Goal: Transaction & Acquisition: Download file/media

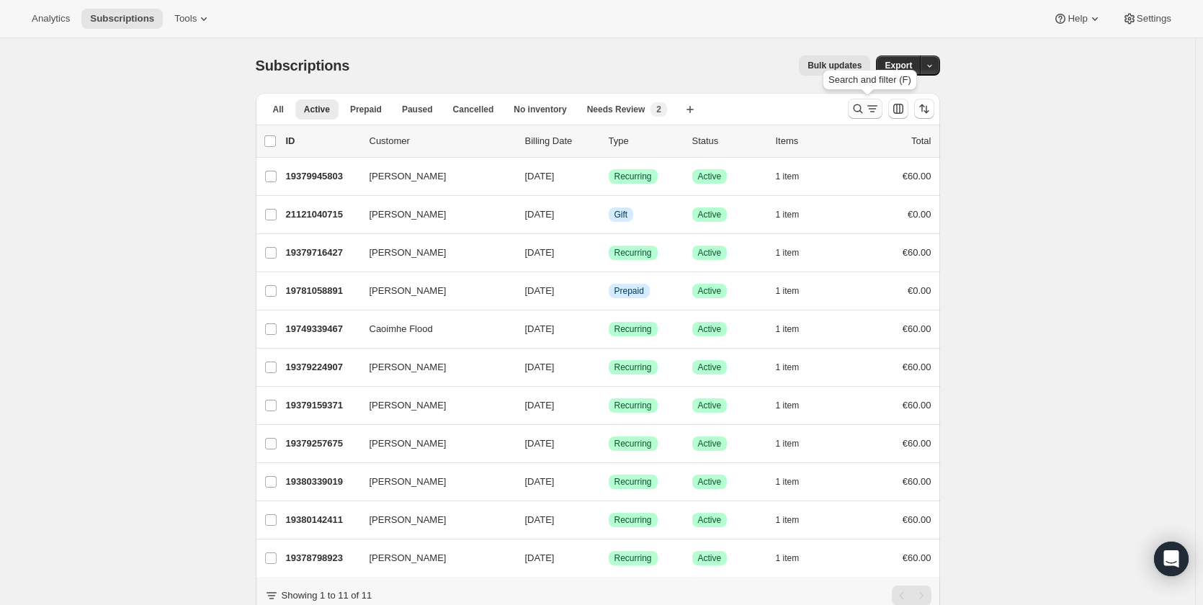
click at [863, 112] on icon "Search and filter results" at bounding box center [857, 109] width 14 height 14
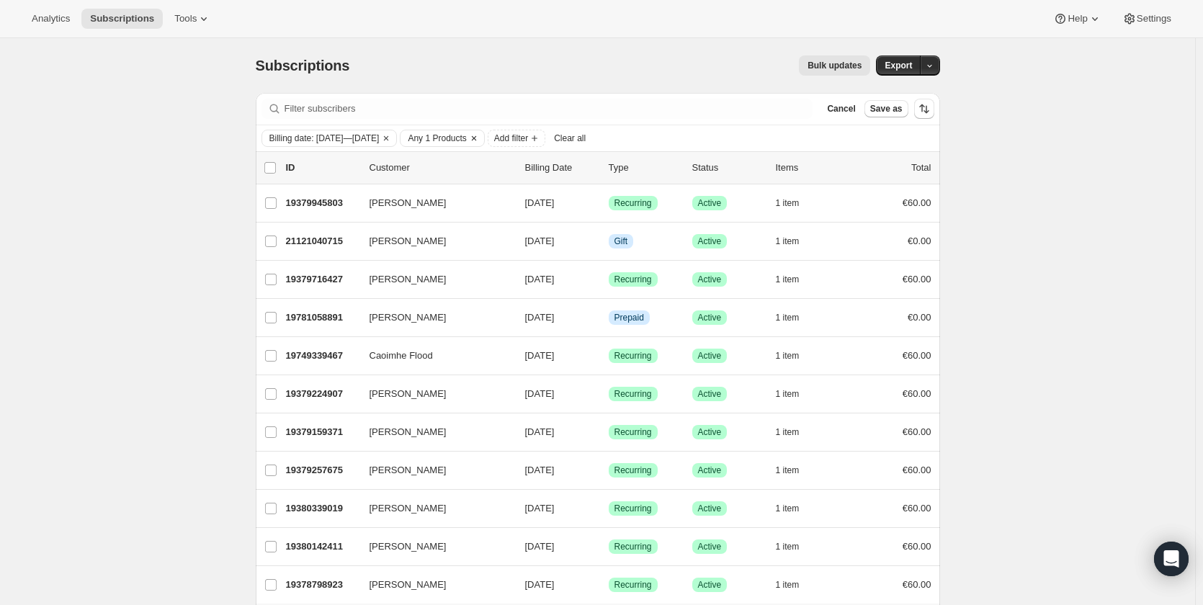
click at [466, 143] on span "Any 1 Products" at bounding box center [437, 139] width 58 height 12
click at [487, 212] on button "Select products to filter..." at bounding box center [544, 218] width 189 height 20
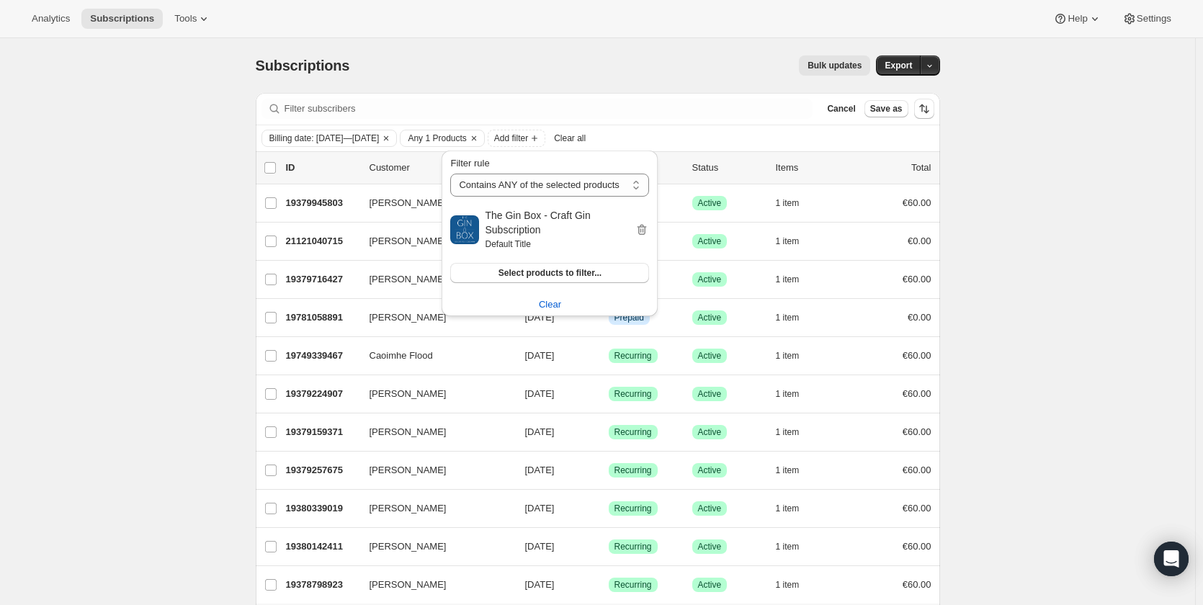
click at [784, 140] on div "Billing date: [DATE]—[DATE] Any 1 Products Add filter Clear all" at bounding box center [597, 138] width 673 height 17
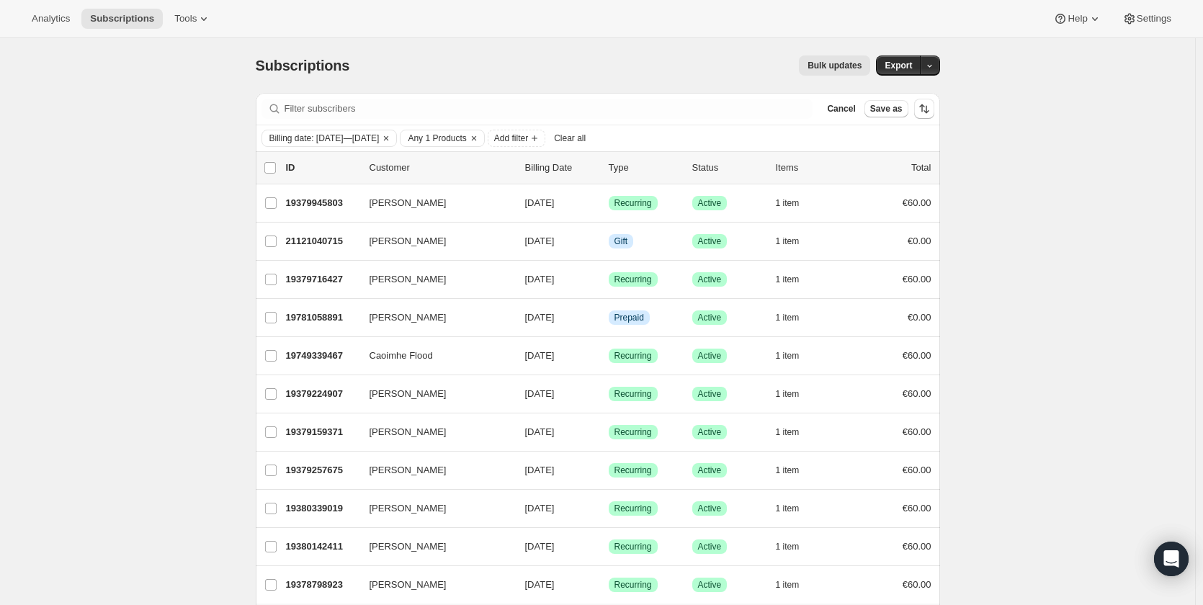
click at [980, 156] on div "Subscriptions. This page is ready Subscriptions Bulk updates More actions Bulk …" at bounding box center [597, 361] width 1195 height 646
click at [353, 143] on span "Billing date: [DATE]—[DATE]" at bounding box center [324, 139] width 110 height 12
click at [307, 246] on span "Custom" at bounding box center [308, 249] width 32 height 11
click at [275, 245] on input "Custom" at bounding box center [274, 244] width 1 height 1
radio input "true"
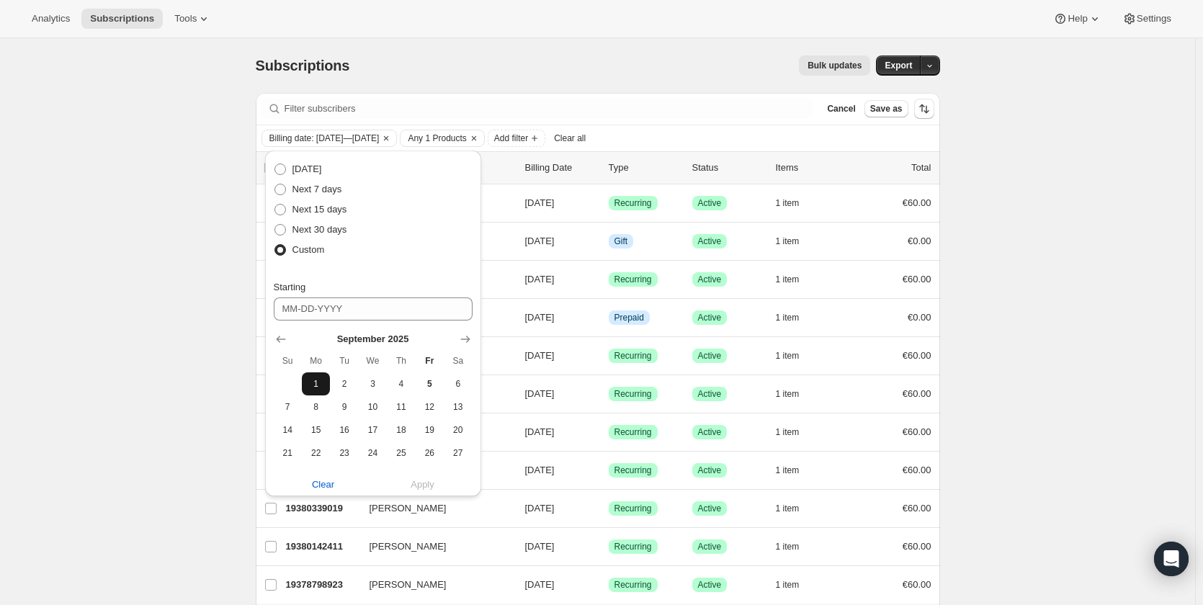
click at [323, 388] on span "1" at bounding box center [315, 384] width 17 height 12
type input "[DATE]"
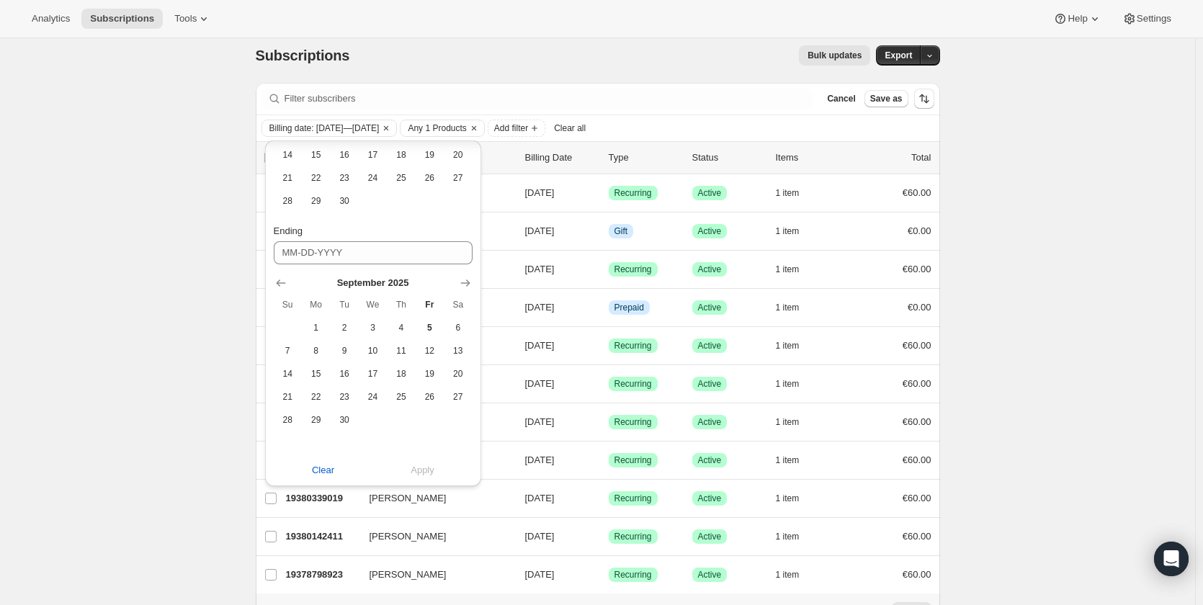
scroll to position [90, 0]
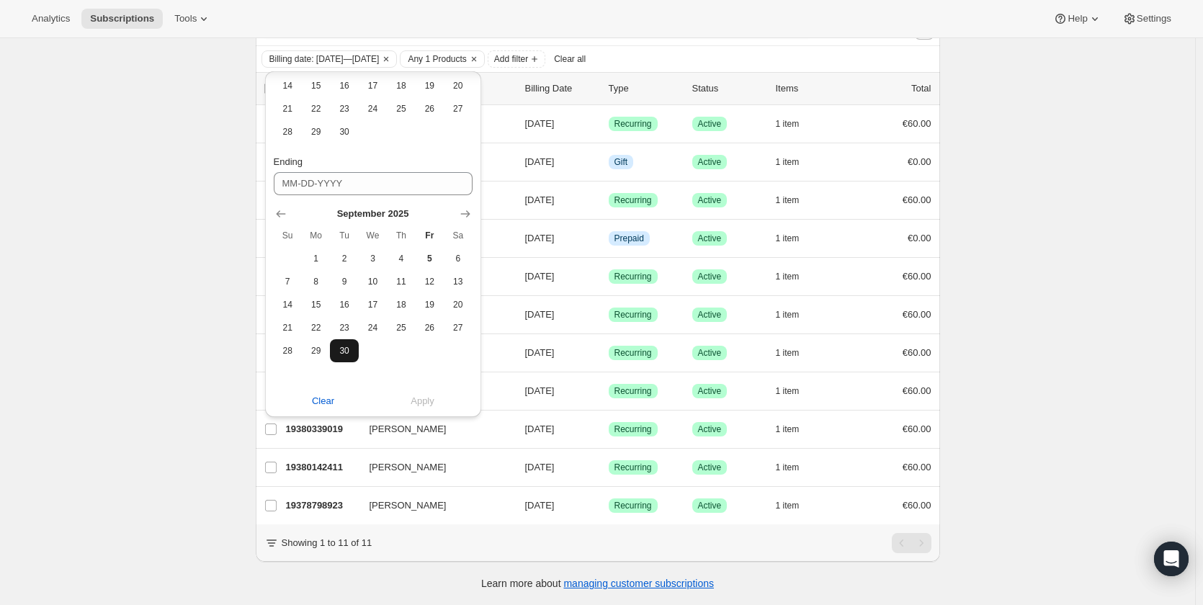
click at [340, 345] on span "30" at bounding box center [344, 351] width 17 height 12
type input "[DATE]"
click at [423, 394] on span "Apply" at bounding box center [422, 401] width 24 height 14
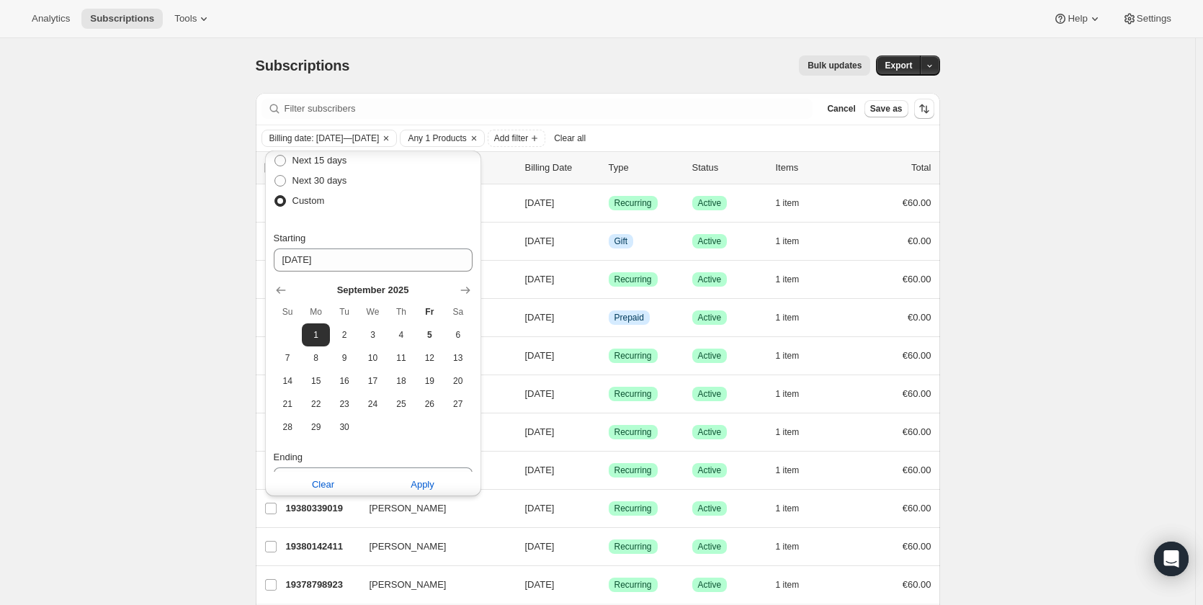
scroll to position [265, 0]
click at [413, 483] on span "Apply" at bounding box center [422, 480] width 24 height 14
click at [178, 272] on div "Subscriptions. This page is ready Subscriptions Bulk updates More actions Bulk …" at bounding box center [597, 361] width 1195 height 646
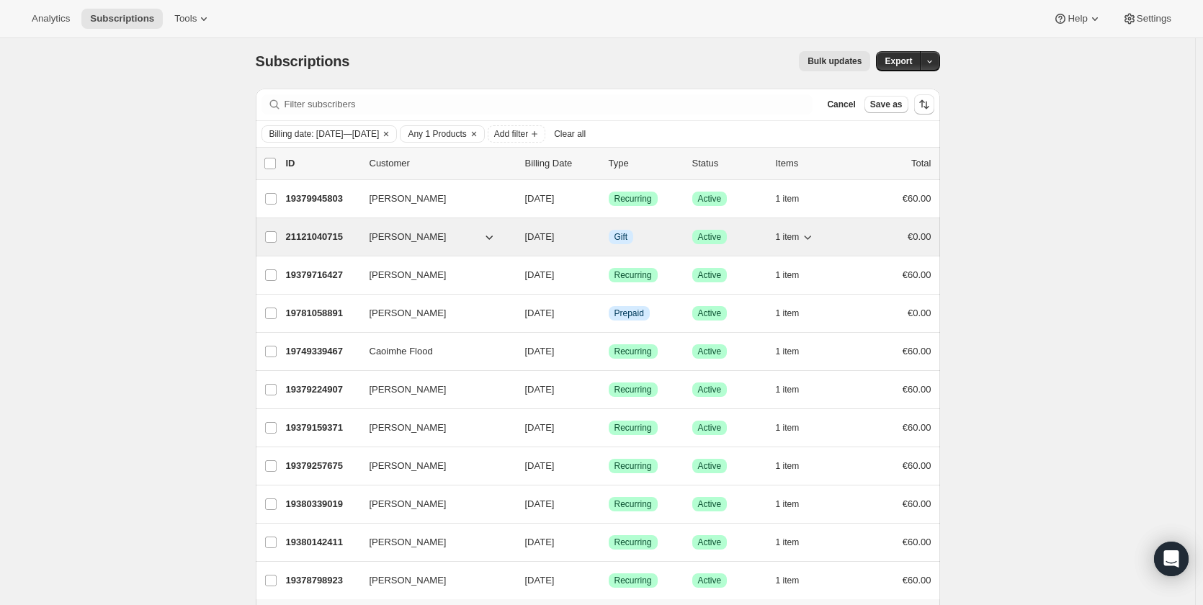
scroll to position [0, 0]
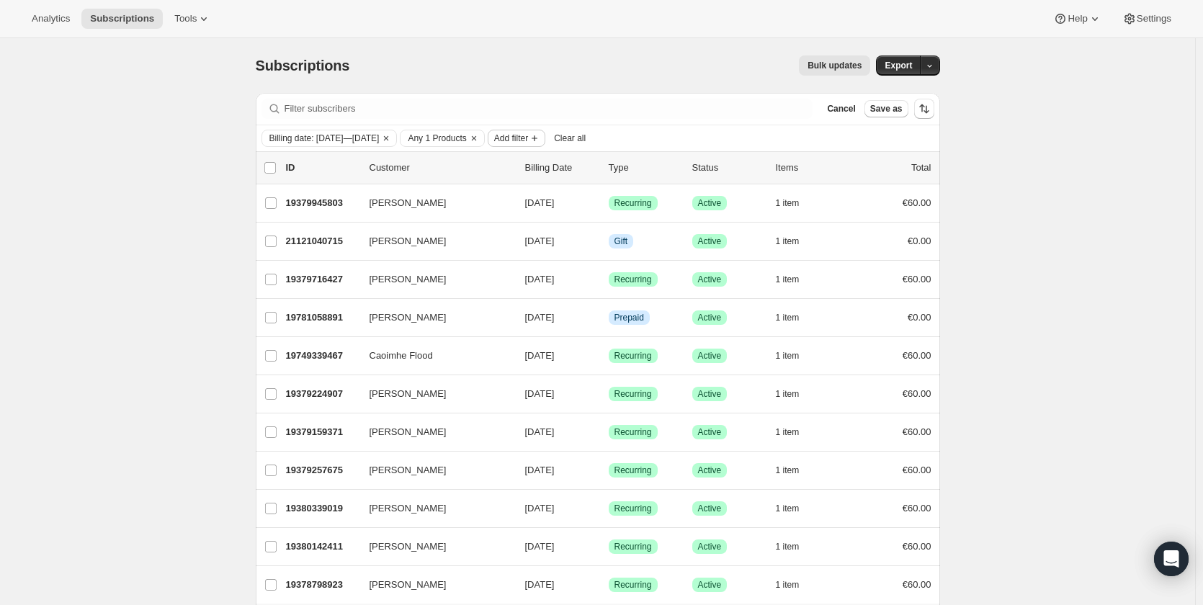
click at [528, 135] on span "Add filter" at bounding box center [511, 139] width 34 height 12
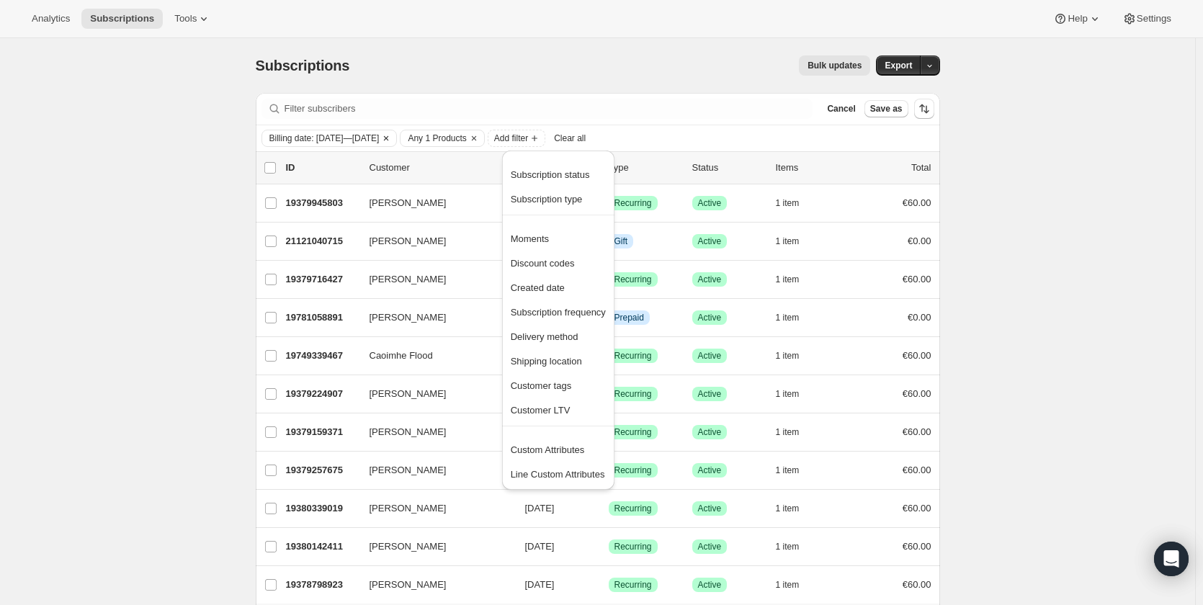
click at [392, 134] on icon "Clear" at bounding box center [386, 139] width 12 height 12
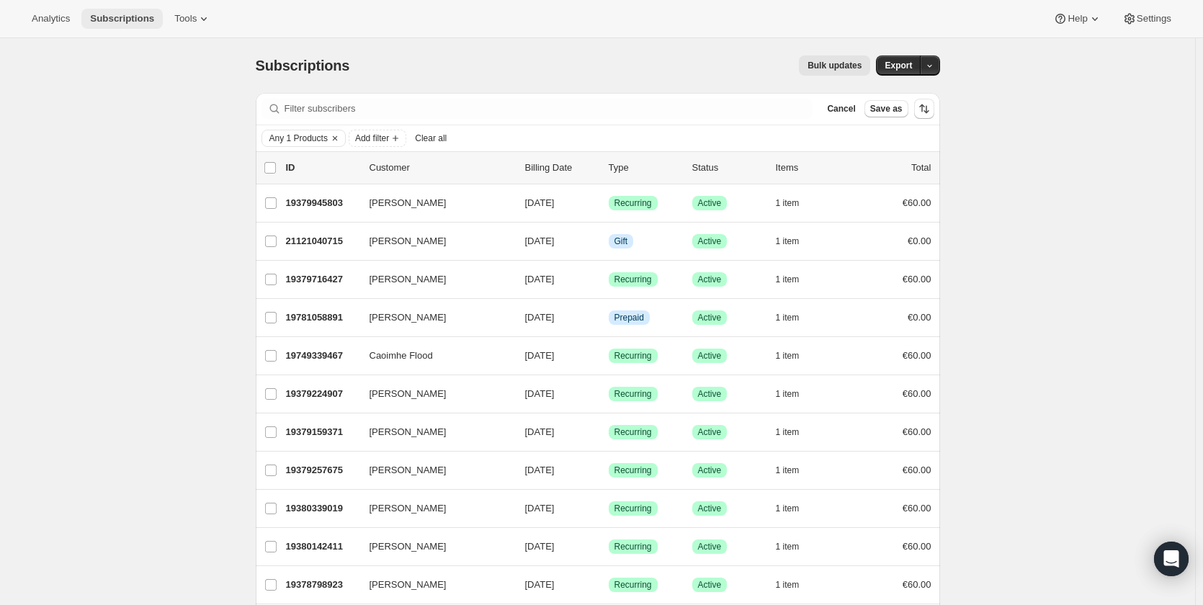
click at [114, 19] on span "Subscriptions" at bounding box center [122, 19] width 64 height 12
click at [366, 136] on span "Add filter" at bounding box center [372, 139] width 34 height 12
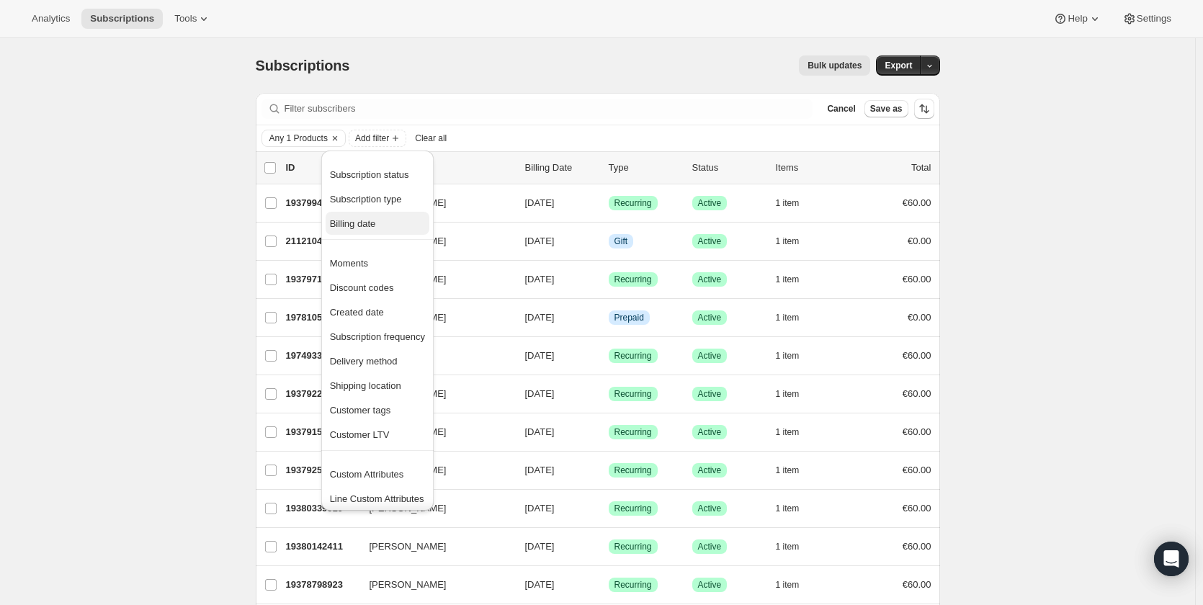
click at [351, 222] on span "Billing date" at bounding box center [353, 223] width 46 height 11
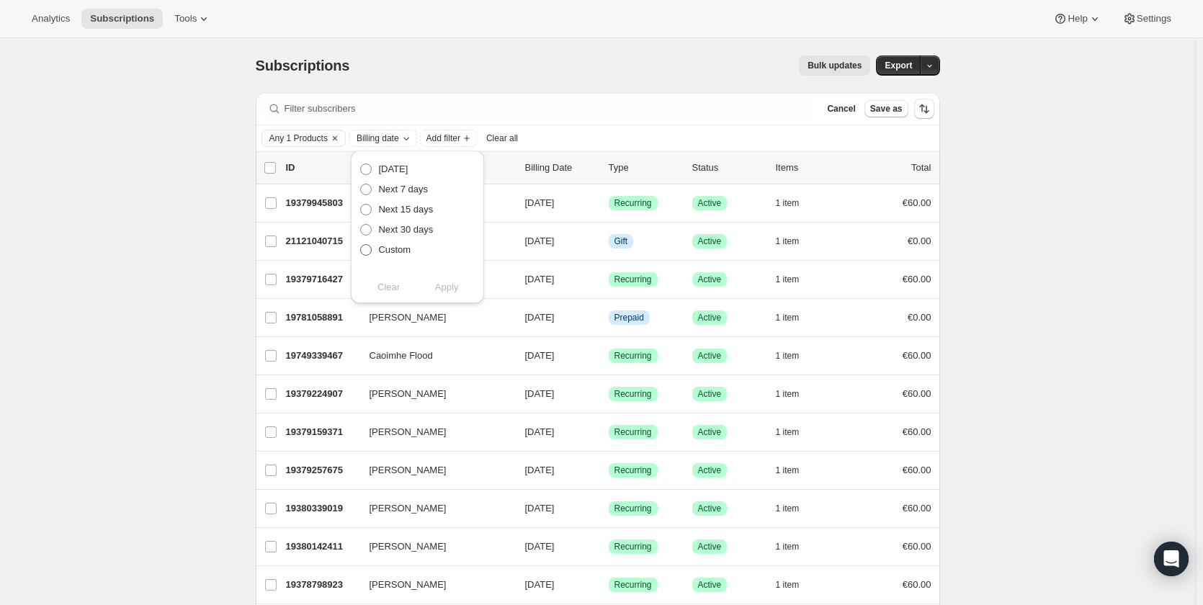
click at [365, 253] on span at bounding box center [366, 250] width 12 height 12
click at [361, 245] on input "Custom" at bounding box center [360, 244] width 1 height 1
radio input "true"
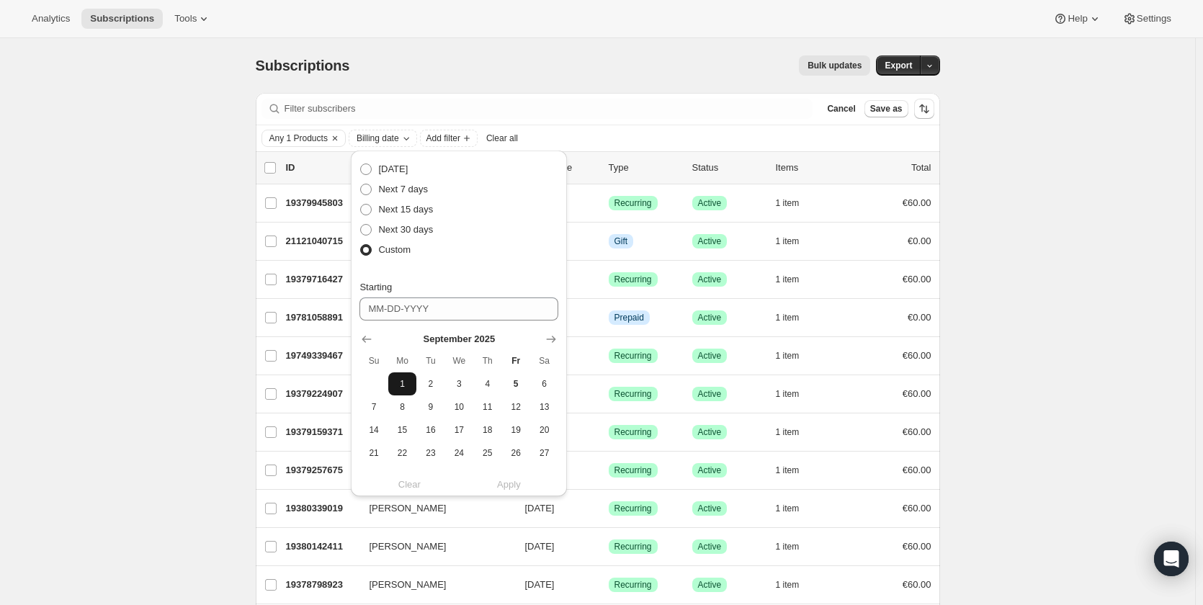
click at [406, 378] on span "1" at bounding box center [402, 384] width 17 height 12
type input "[DATE]"
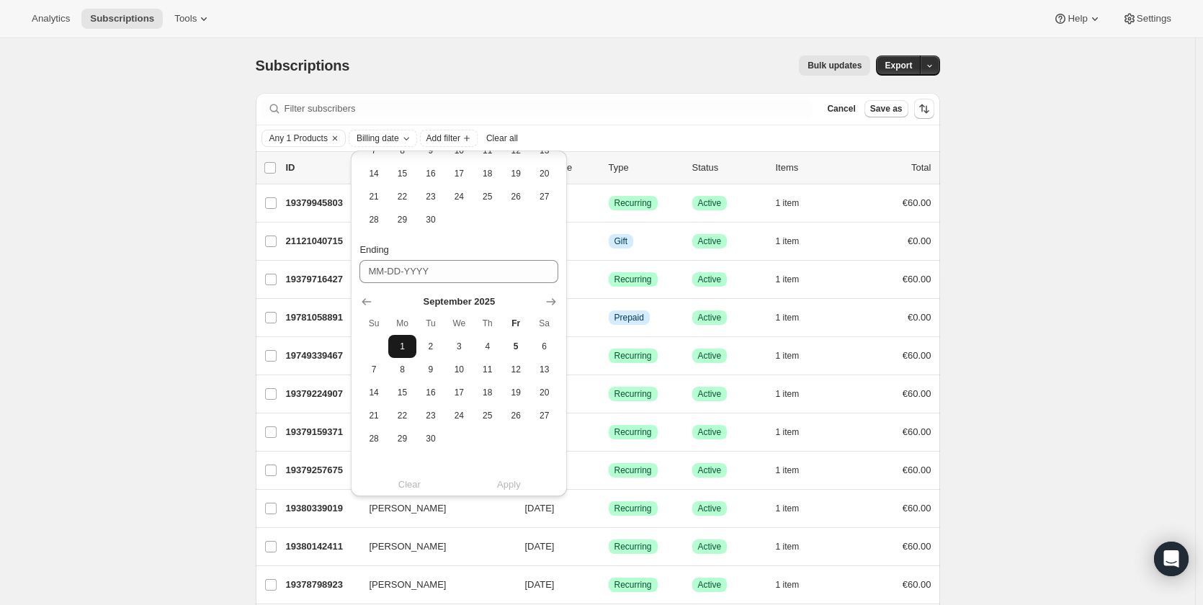
scroll to position [265, 0]
click at [427, 438] on button "30" at bounding box center [430, 429] width 28 height 23
type input "[DATE]"
click at [506, 483] on span "Apply" at bounding box center [509, 480] width 24 height 14
click at [431, 65] on div "Bulk updates" at bounding box center [618, 65] width 503 height 20
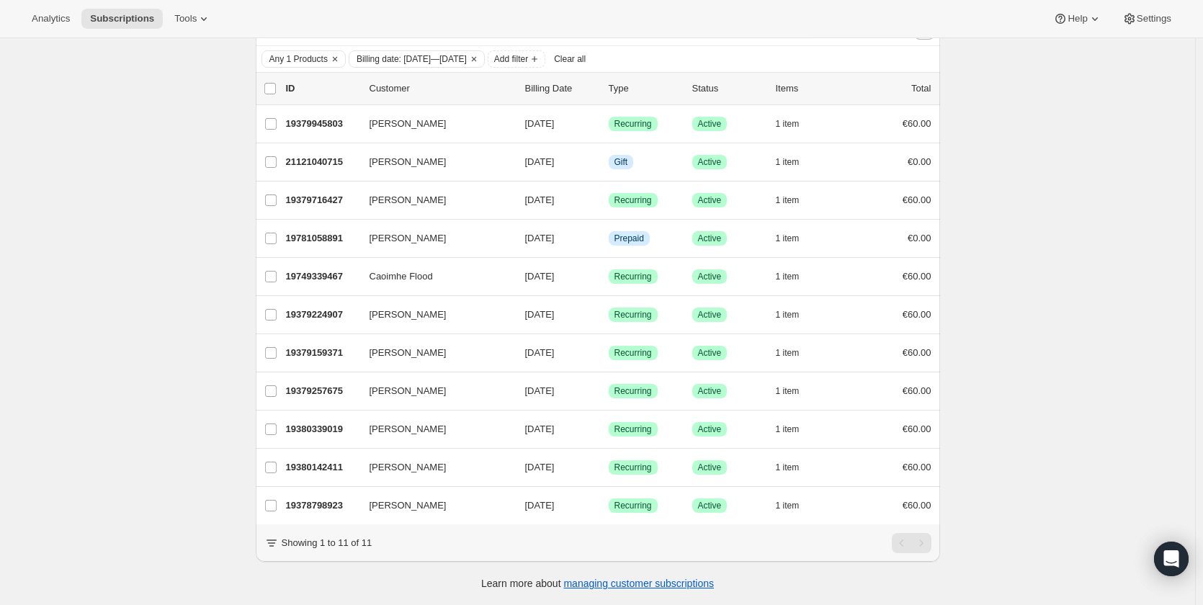
scroll to position [0, 0]
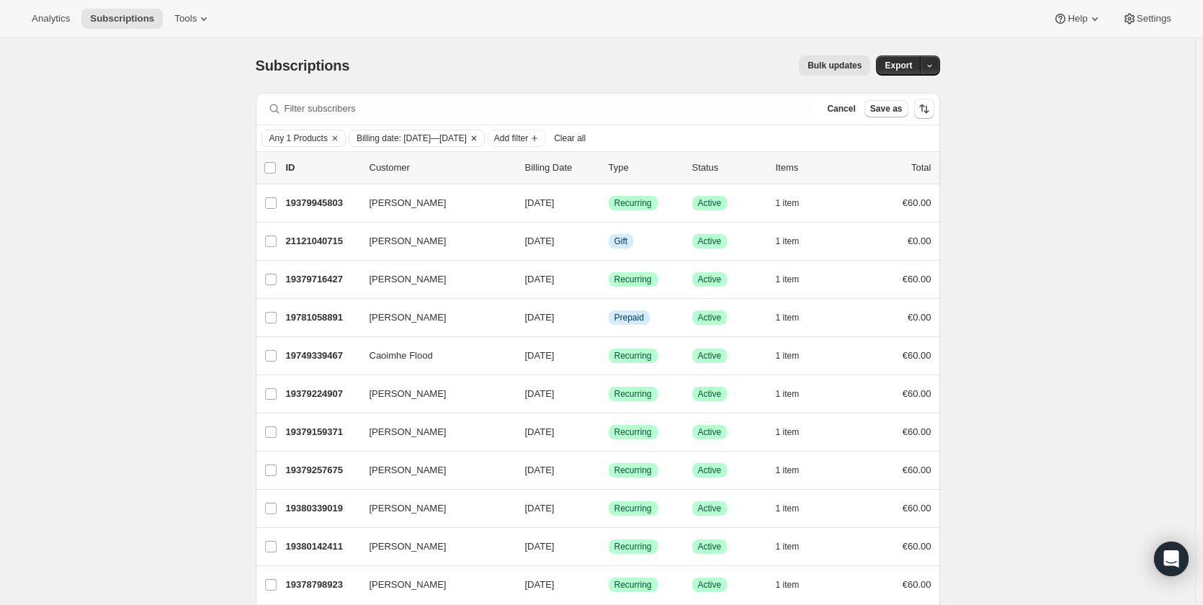
click at [480, 138] on icon "Clear" at bounding box center [474, 139] width 12 height 12
click at [364, 146] on button "Add filter" at bounding box center [378, 138] width 58 height 17
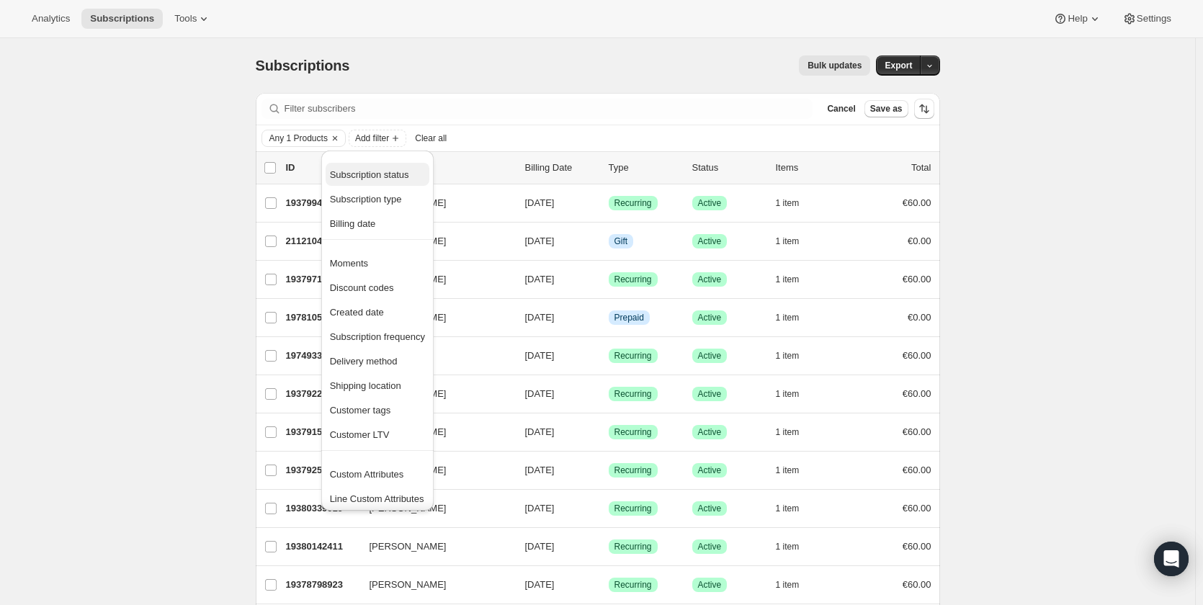
click at [397, 177] on span "Subscription status" at bounding box center [369, 174] width 79 height 11
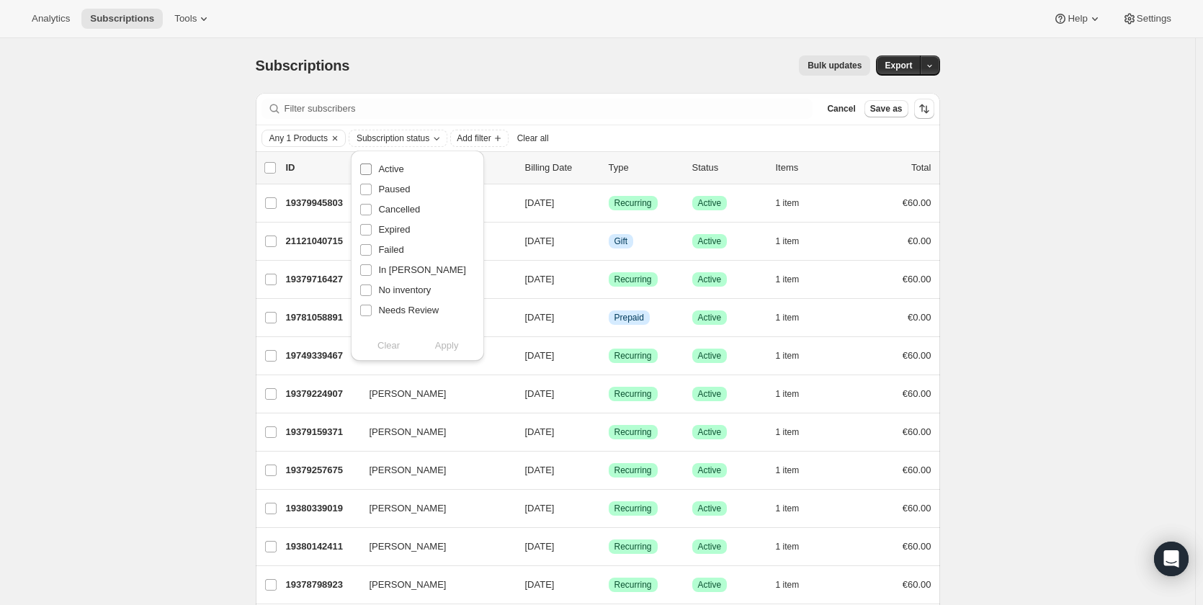
click at [381, 167] on span "Active" at bounding box center [390, 168] width 25 height 11
click at [372, 167] on input "Active" at bounding box center [366, 169] width 12 height 12
checkbox input "true"
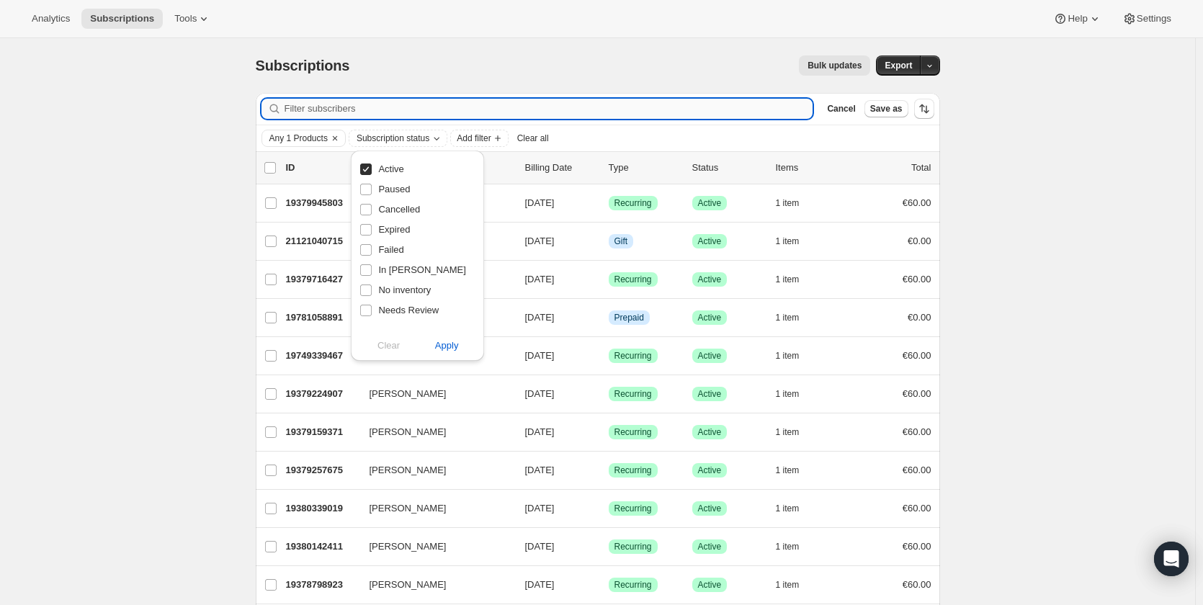
click at [524, 102] on input "Filter subscribers" at bounding box center [548, 109] width 529 height 20
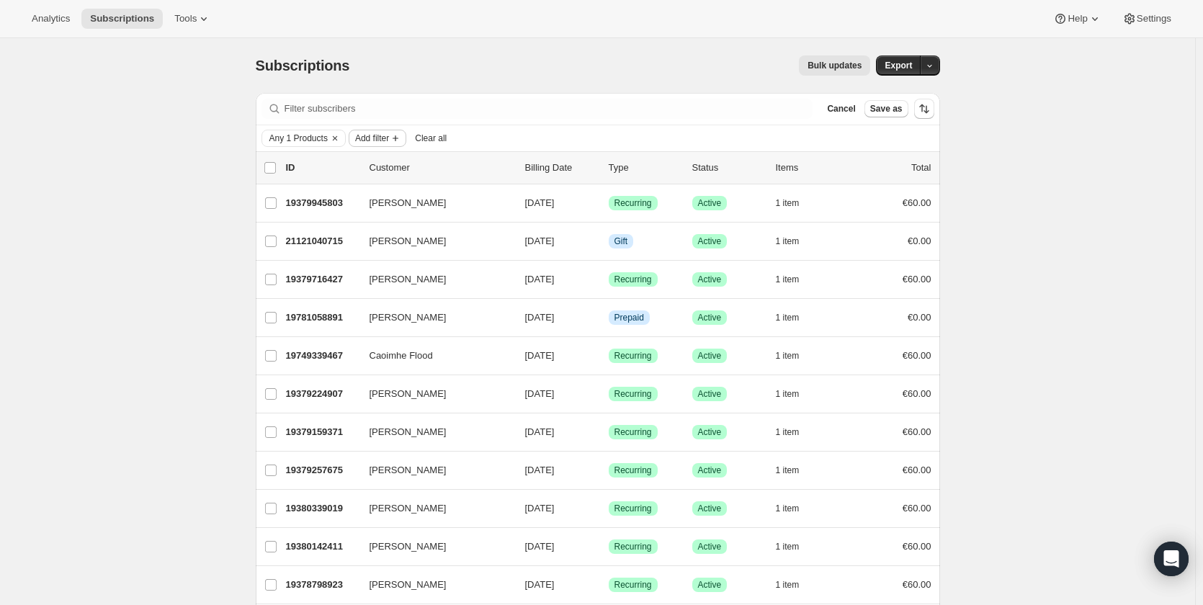
click at [387, 140] on span "Add filter" at bounding box center [372, 139] width 34 height 12
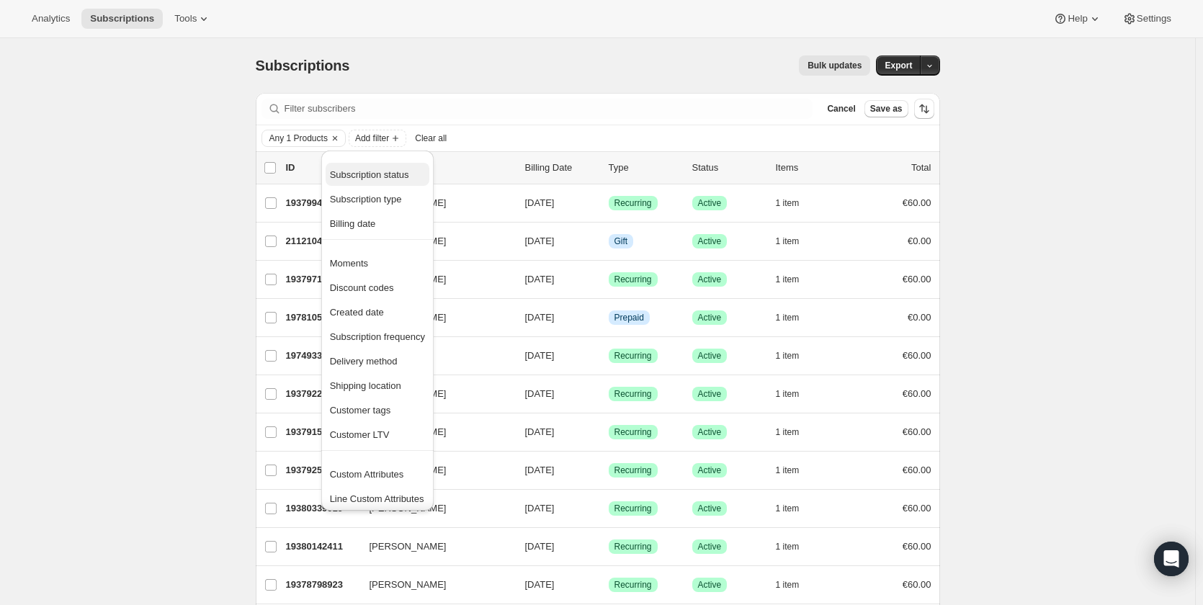
click at [385, 173] on span "Subscription status" at bounding box center [369, 174] width 79 height 11
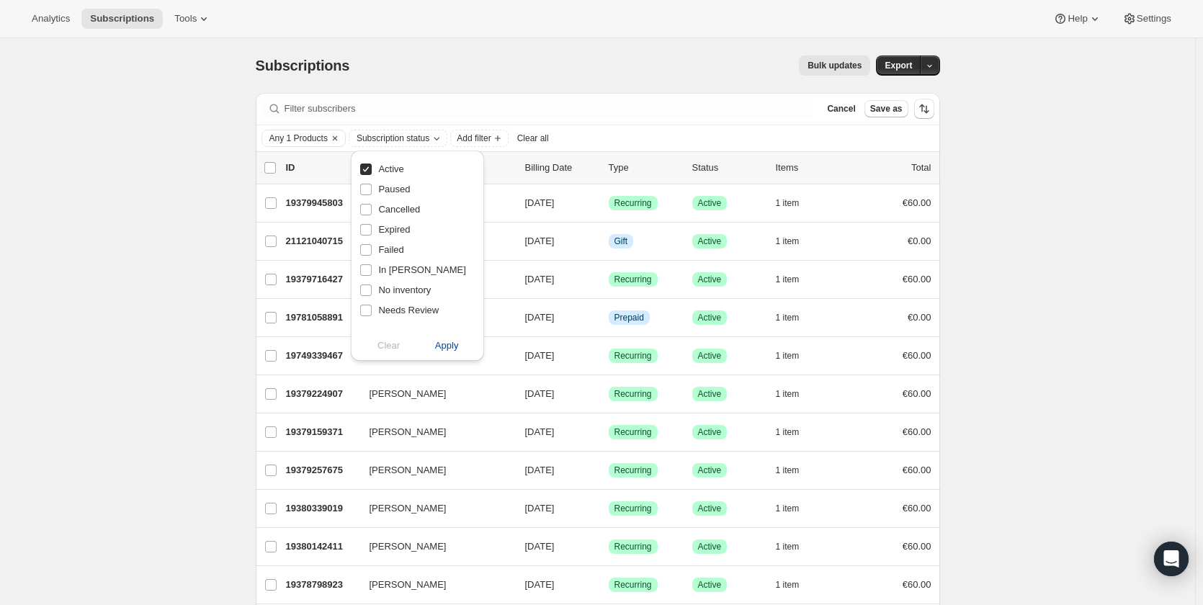
click at [442, 343] on span "Apply" at bounding box center [447, 345] width 24 height 14
click at [454, 344] on span "Apply" at bounding box center [447, 345] width 24 height 14
click at [503, 134] on icon "Add filter" at bounding box center [501, 139] width 12 height 12
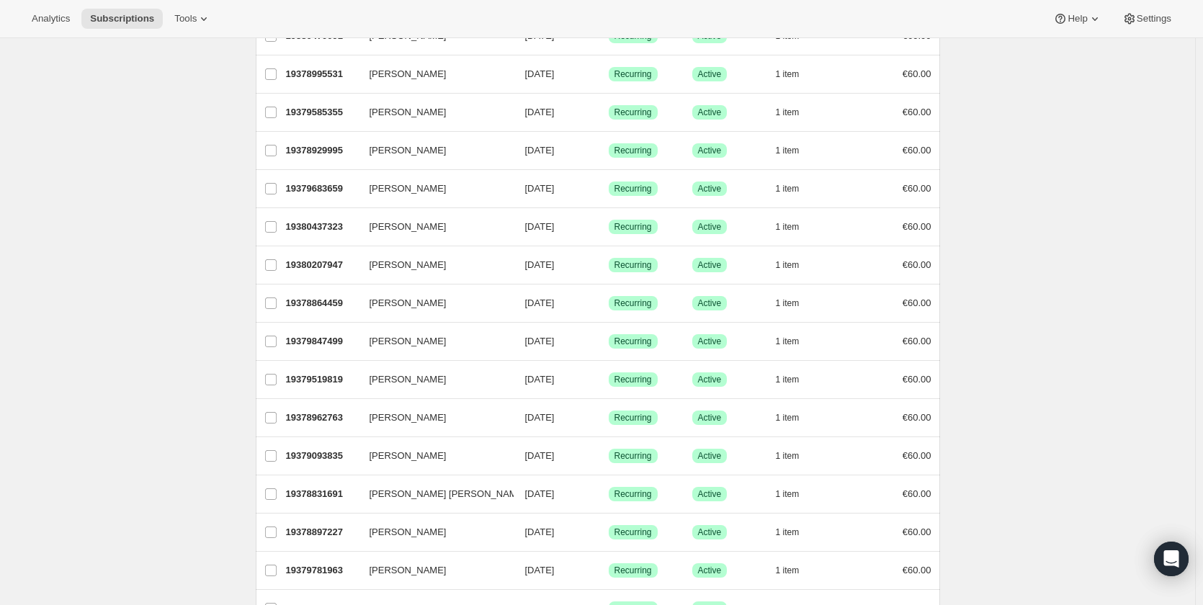
scroll to position [1579, 0]
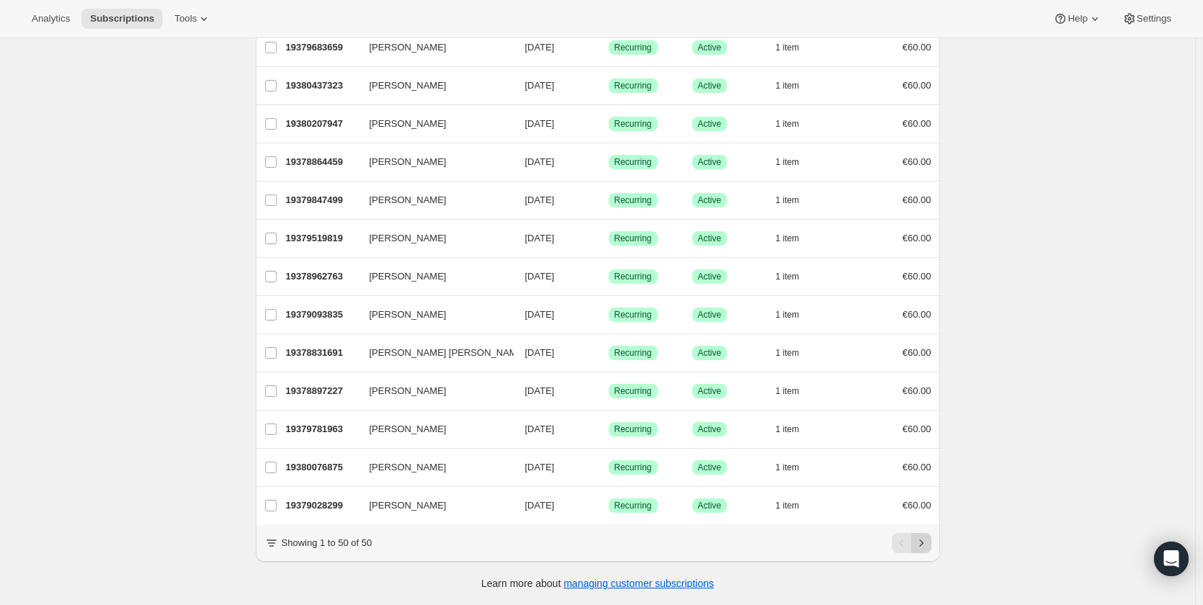
click at [925, 547] on icon "Next" at bounding box center [921, 543] width 14 height 14
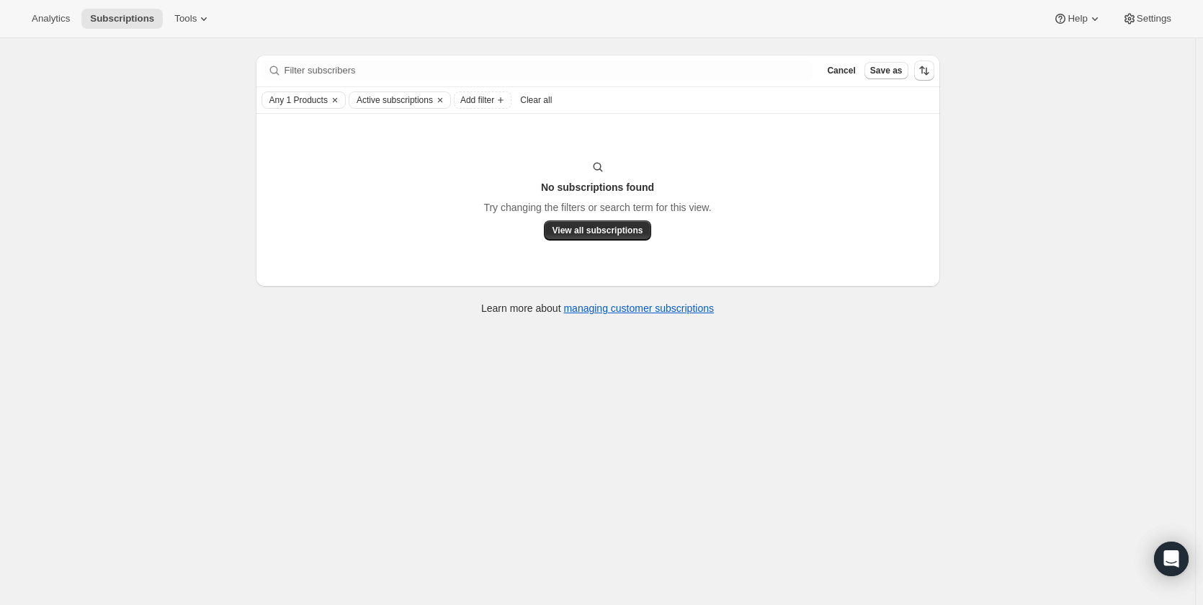
scroll to position [38, 0]
click at [609, 229] on span "View all subscriptions" at bounding box center [597, 231] width 91 height 12
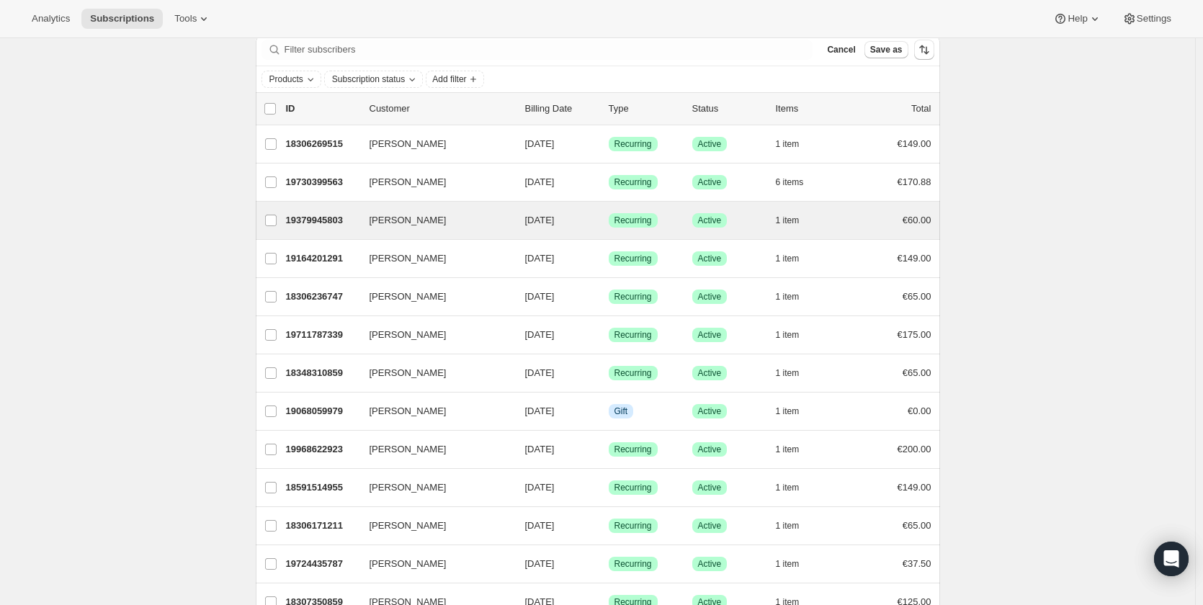
scroll to position [0, 0]
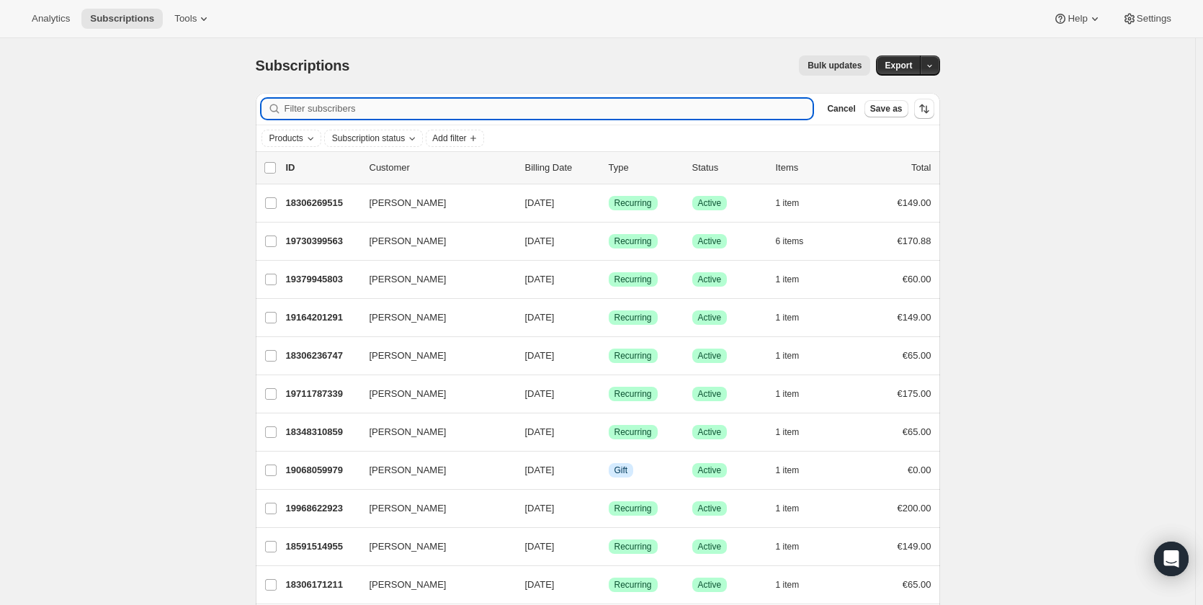
click at [412, 112] on input "Filter subscribers" at bounding box center [548, 109] width 529 height 20
click at [475, 140] on icon "Add filter" at bounding box center [473, 139] width 12 height 12
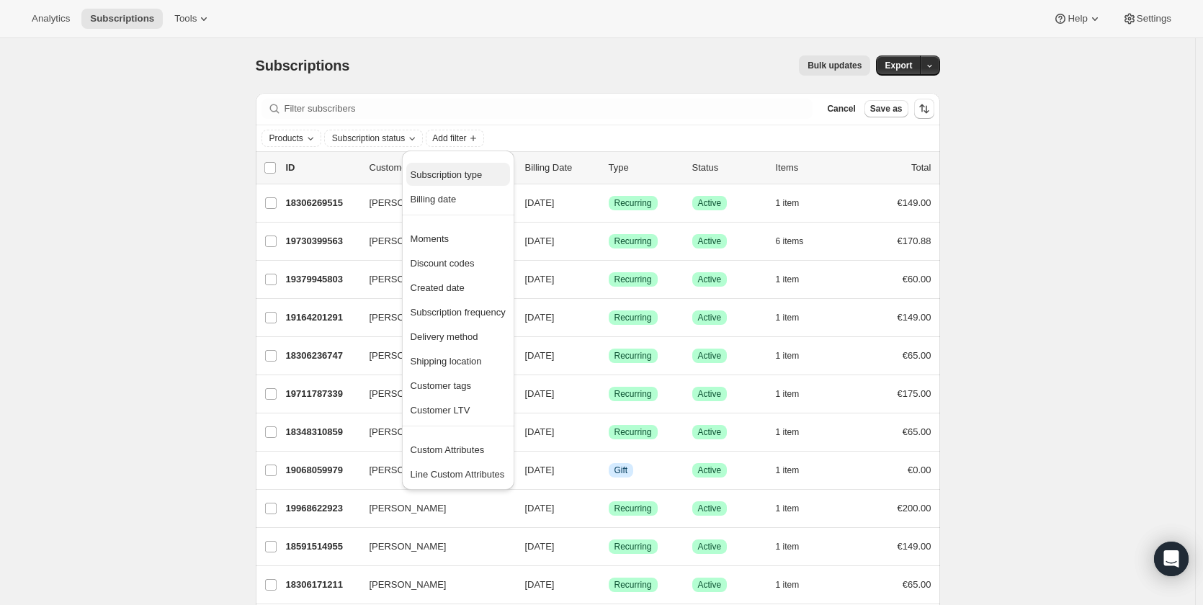
click at [467, 173] on span "Subscription type" at bounding box center [446, 174] width 72 height 11
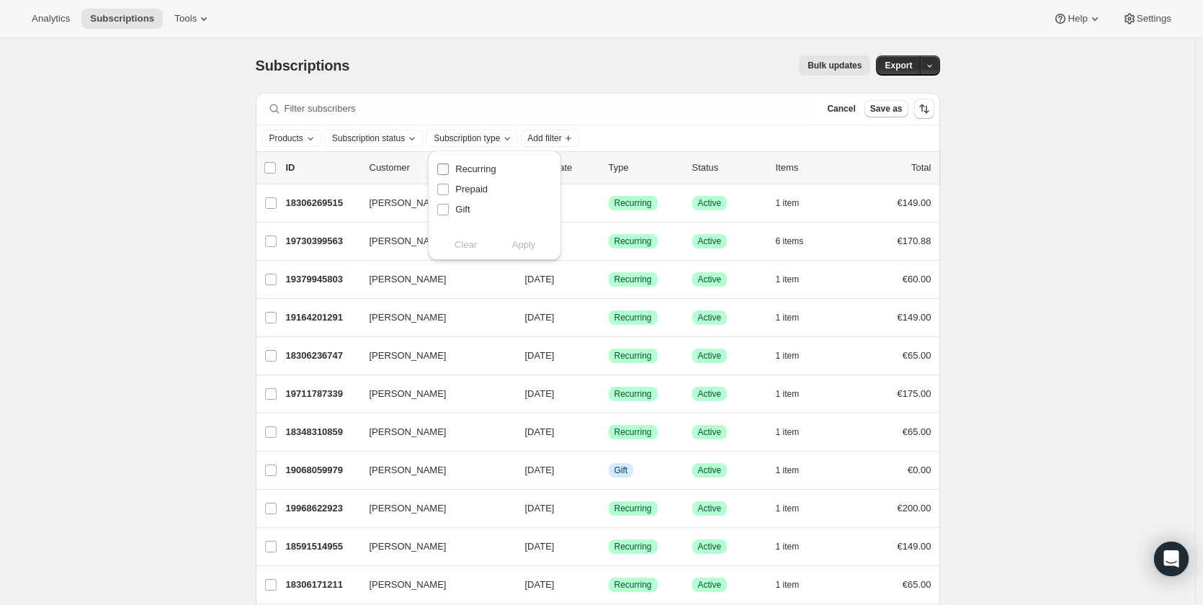
click at [441, 170] on input "Recurring" at bounding box center [443, 169] width 12 height 12
checkbox input "true"
click at [513, 246] on span "Apply" at bounding box center [524, 245] width 24 height 14
click at [571, 133] on span "Add filter" at bounding box center [569, 139] width 34 height 12
click at [583, 138] on span "Add filter" at bounding box center [569, 139] width 34 height 12
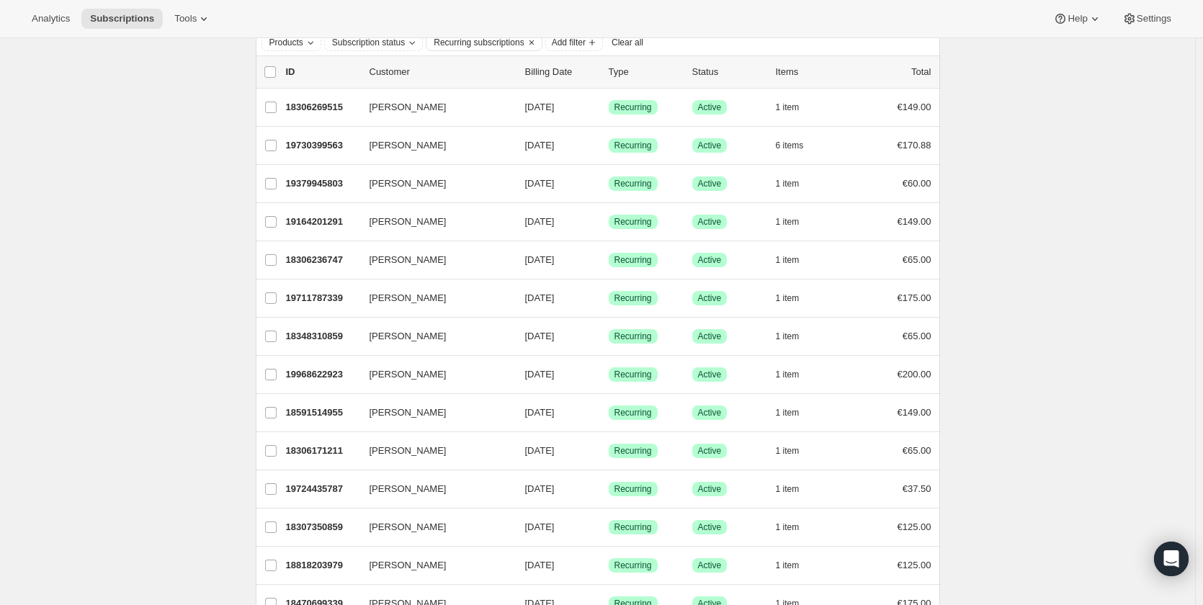
scroll to position [72, 0]
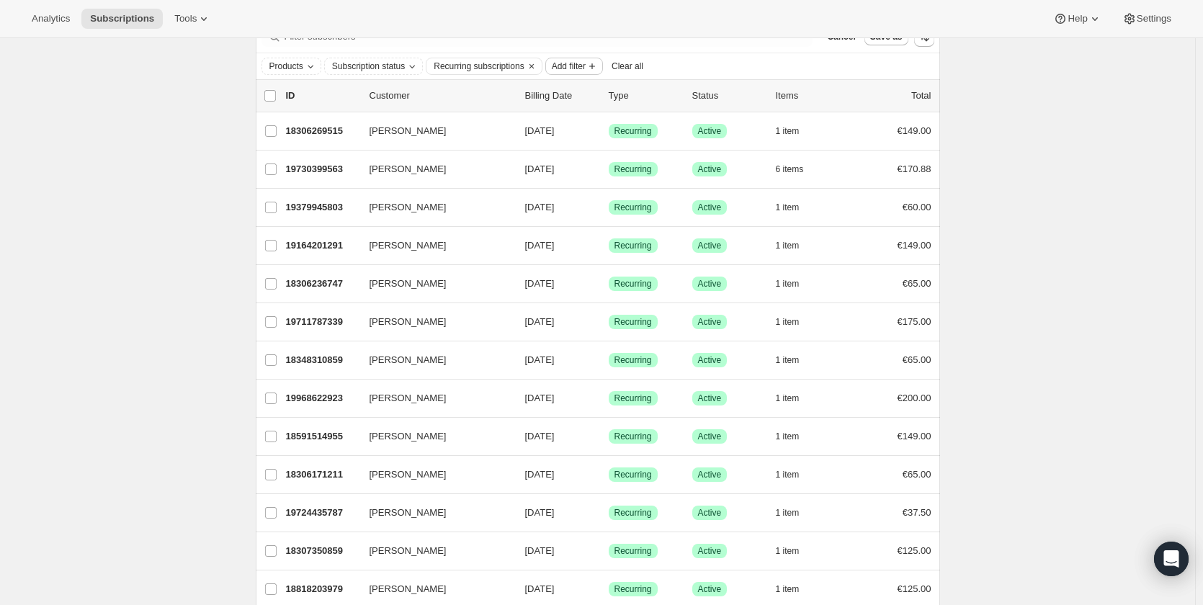
click at [582, 69] on span "Add filter" at bounding box center [569, 66] width 34 height 12
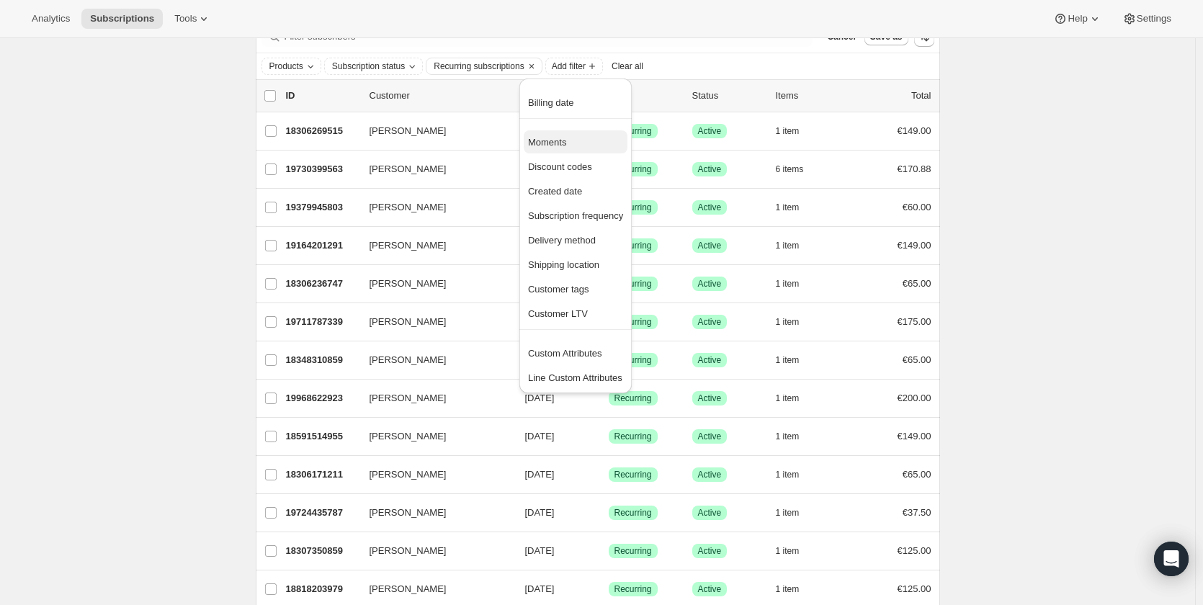
click at [580, 139] on span "Moments" at bounding box center [575, 142] width 95 height 14
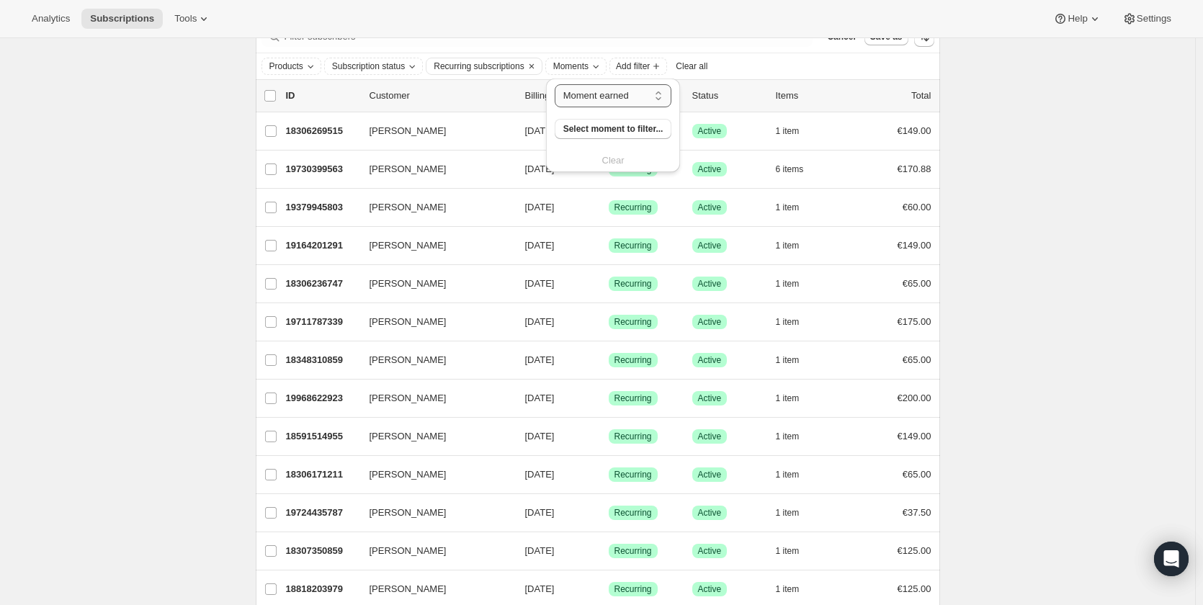
click at [639, 97] on select "Moment earned Moment claimed" at bounding box center [612, 95] width 117 height 23
click at [598, 61] on icon "Moments" at bounding box center [596, 66] width 12 height 12
click at [623, 164] on div "Moment earned Moment claimed Moment earned Select moment to filter... Clear" at bounding box center [612, 126] width 117 height 84
click at [628, 60] on button "Add filter" at bounding box center [638, 66] width 58 height 17
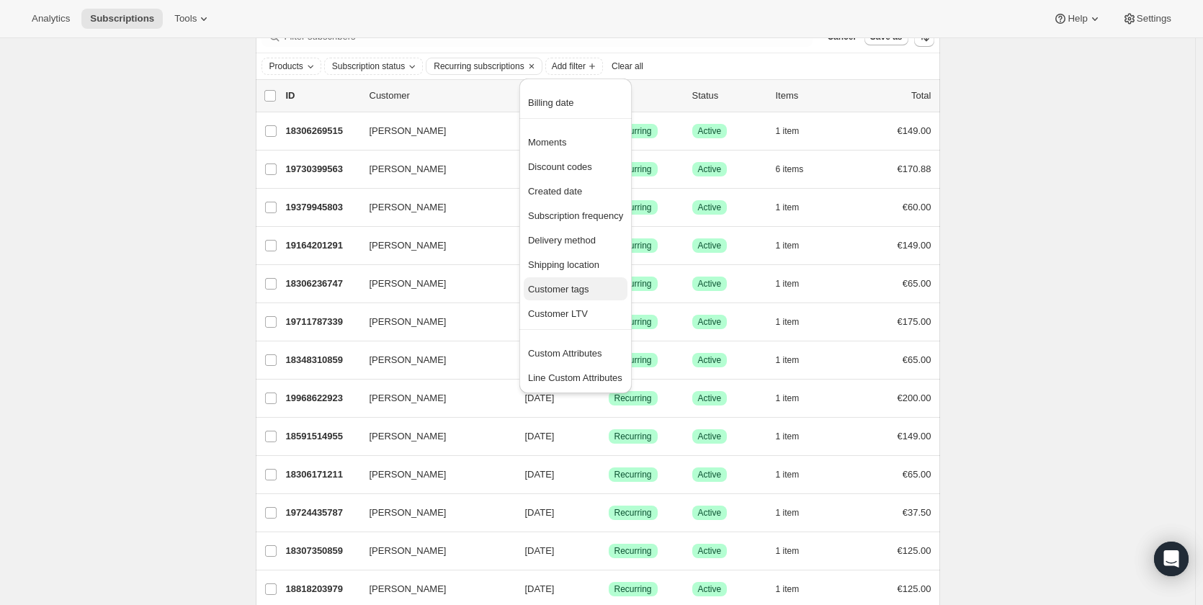
click at [560, 291] on span "Customer tags" at bounding box center [558, 289] width 61 height 11
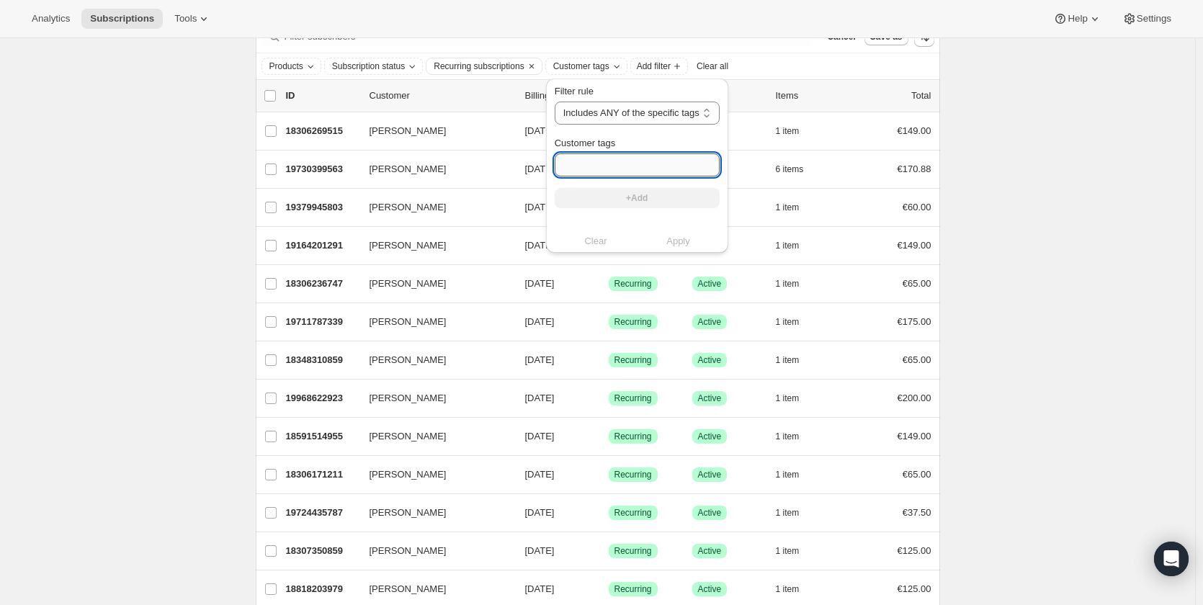
click at [610, 160] on input "Customer tags" at bounding box center [636, 164] width 165 height 23
click at [617, 120] on select "Includes ANY of the specific tags Includes ALL of the specific tags Includes ON…" at bounding box center [636, 113] width 165 height 23
click at [769, 66] on div "Products Subscription status Recurring subscriptions Customer tags Add filter C…" at bounding box center [597, 66] width 673 height 17
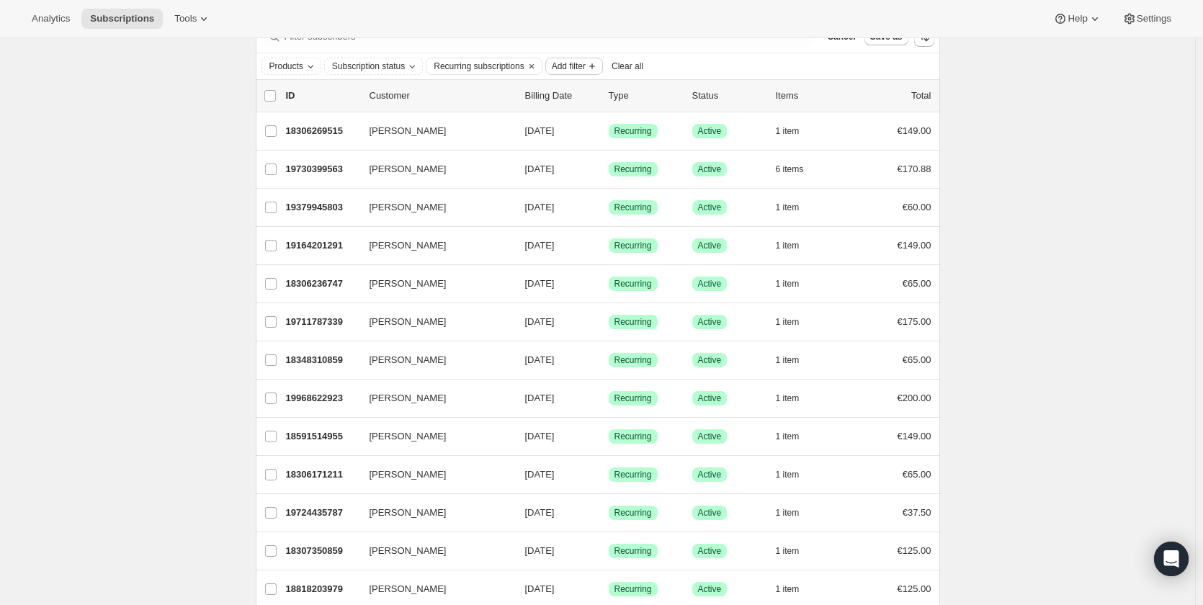
click at [574, 62] on span "Add filter" at bounding box center [569, 66] width 34 height 12
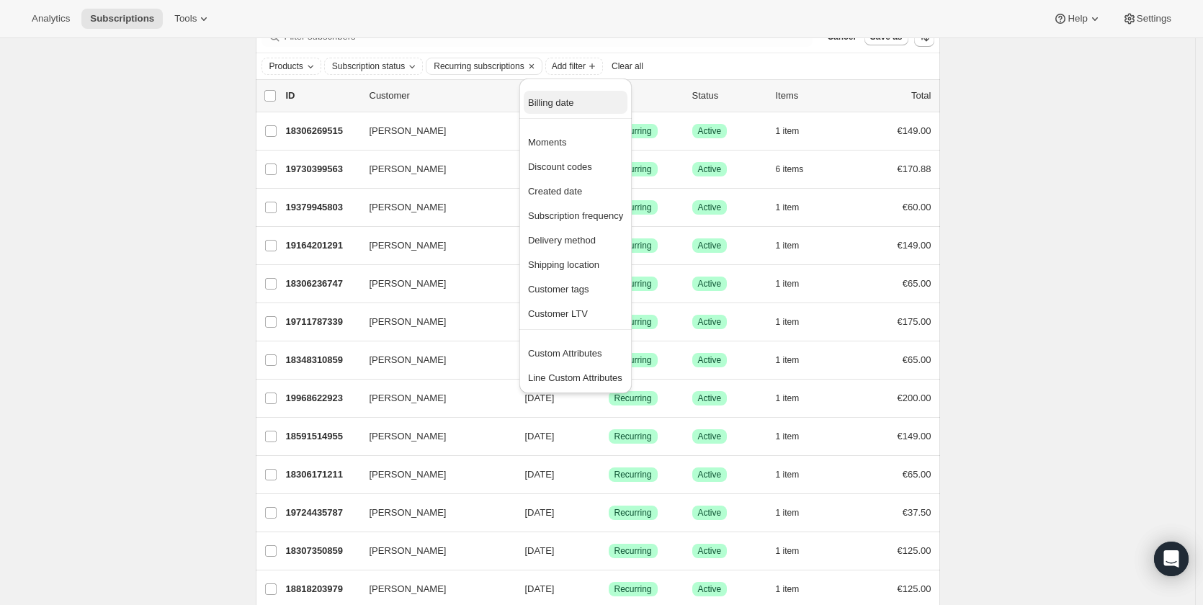
click at [570, 104] on span "Billing date" at bounding box center [551, 102] width 46 height 11
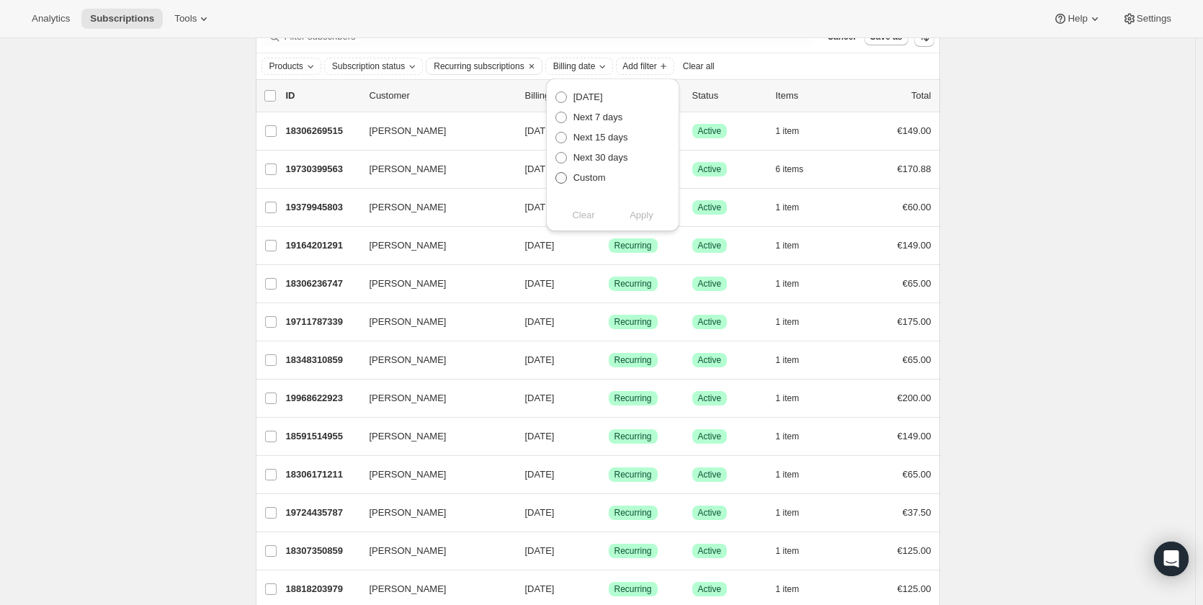
click at [562, 171] on span at bounding box center [560, 177] width 13 height 13
click at [556, 172] on input "Custom" at bounding box center [555, 172] width 1 height 1
radio input "true"
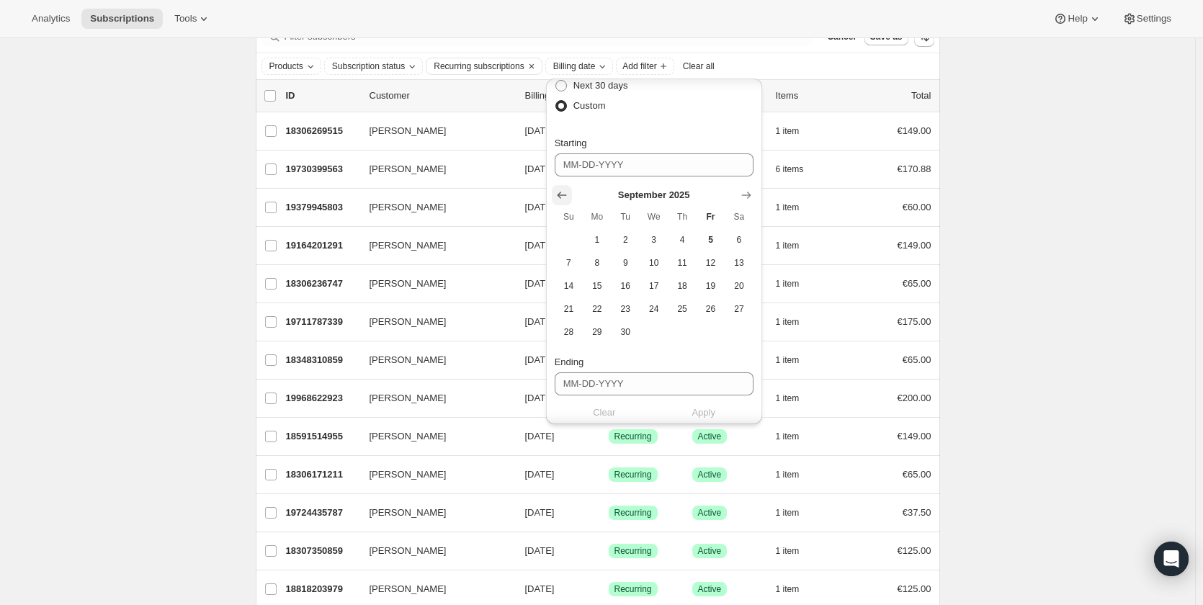
click at [565, 187] on button "Show previous month, August 2025" at bounding box center [562, 195] width 20 height 20
click at [575, 361] on button "31" at bounding box center [568, 354] width 28 height 23
type input "[DATE]"
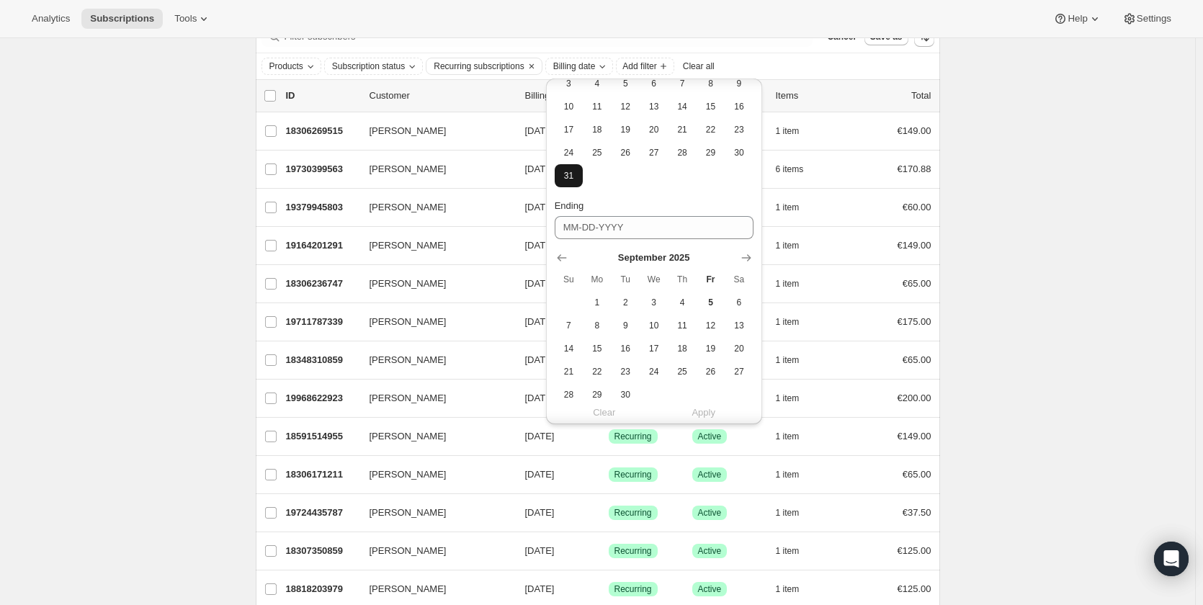
scroll to position [288, 0]
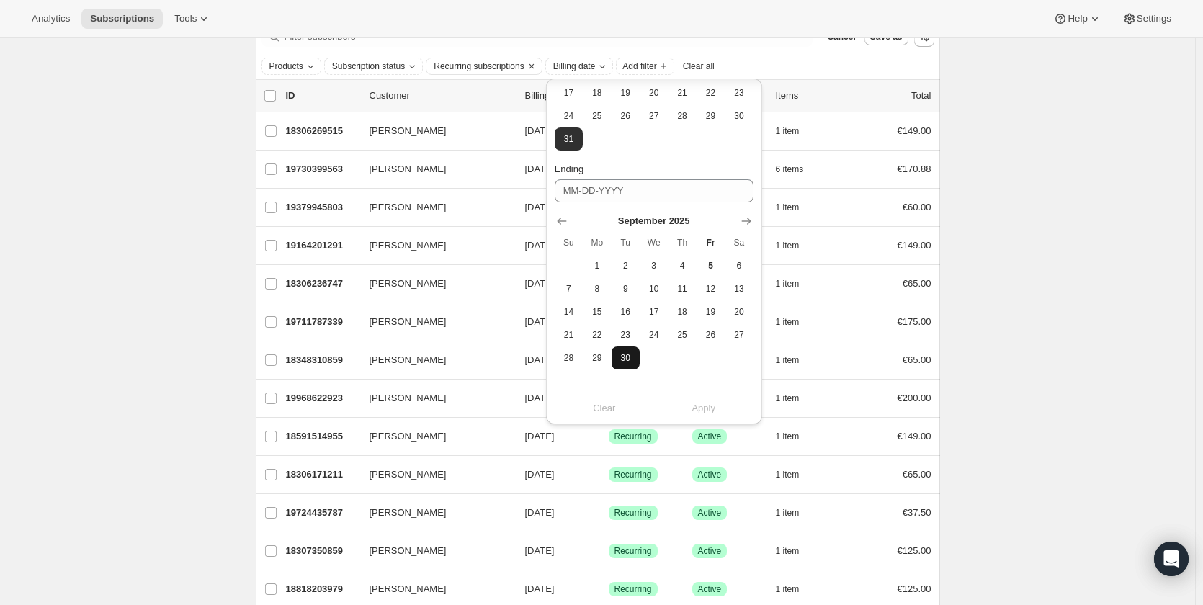
click at [631, 365] on button "30" at bounding box center [625, 357] width 28 height 23
type input "[DATE]"
click at [709, 405] on span "Apply" at bounding box center [703, 408] width 24 height 14
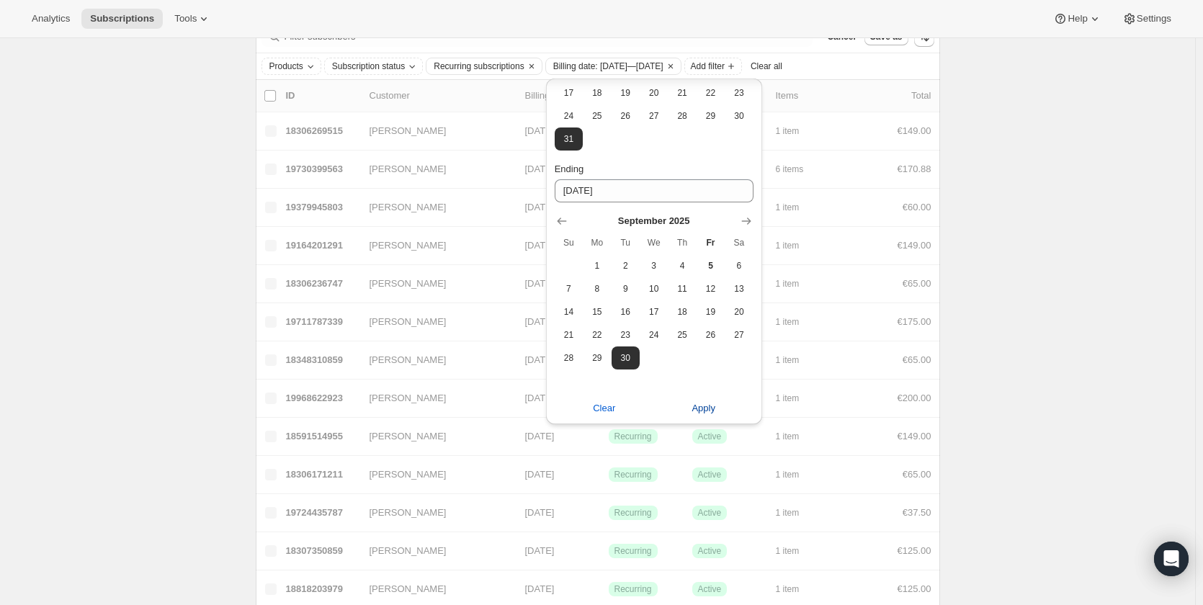
click at [699, 413] on span "Apply" at bounding box center [703, 408] width 24 height 14
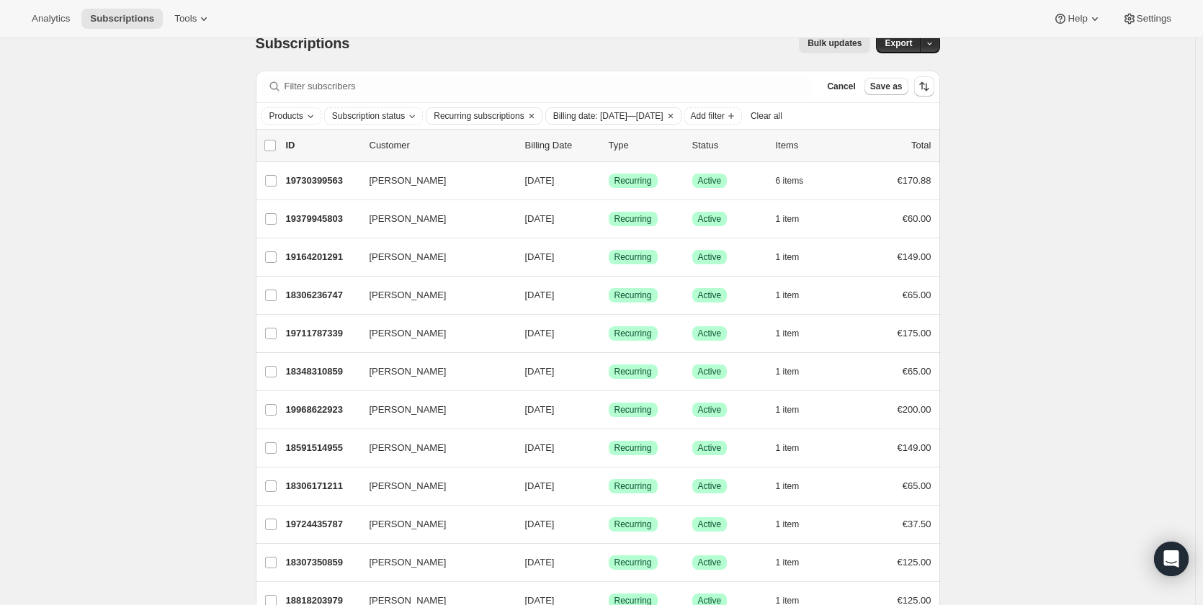
scroll to position [0, 0]
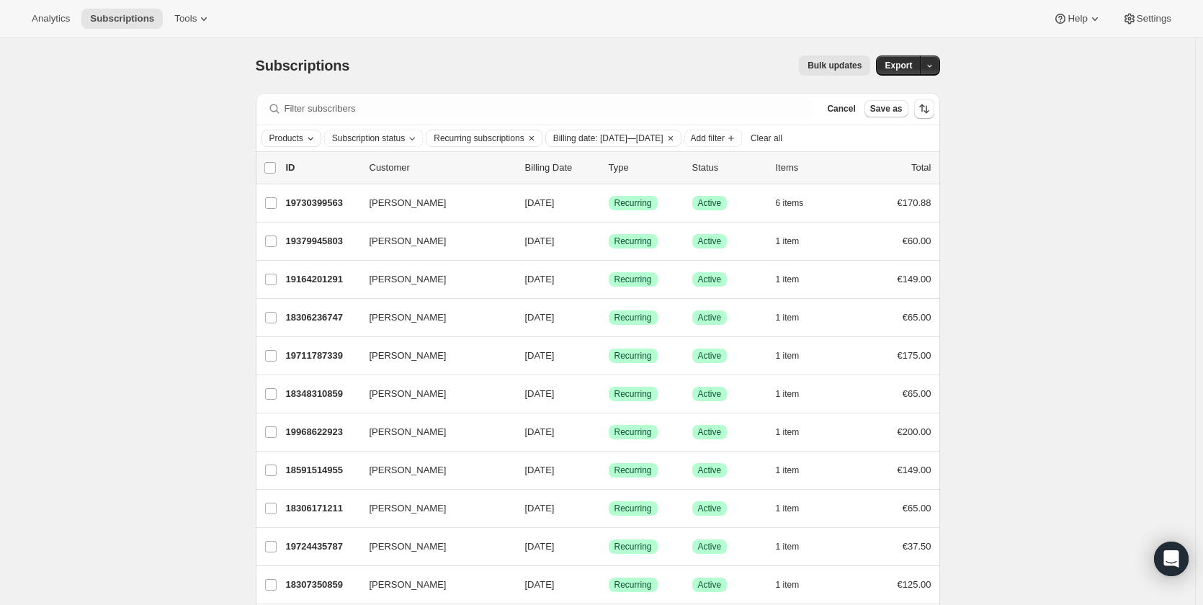
click at [288, 142] on span "Products" at bounding box center [286, 139] width 34 height 12
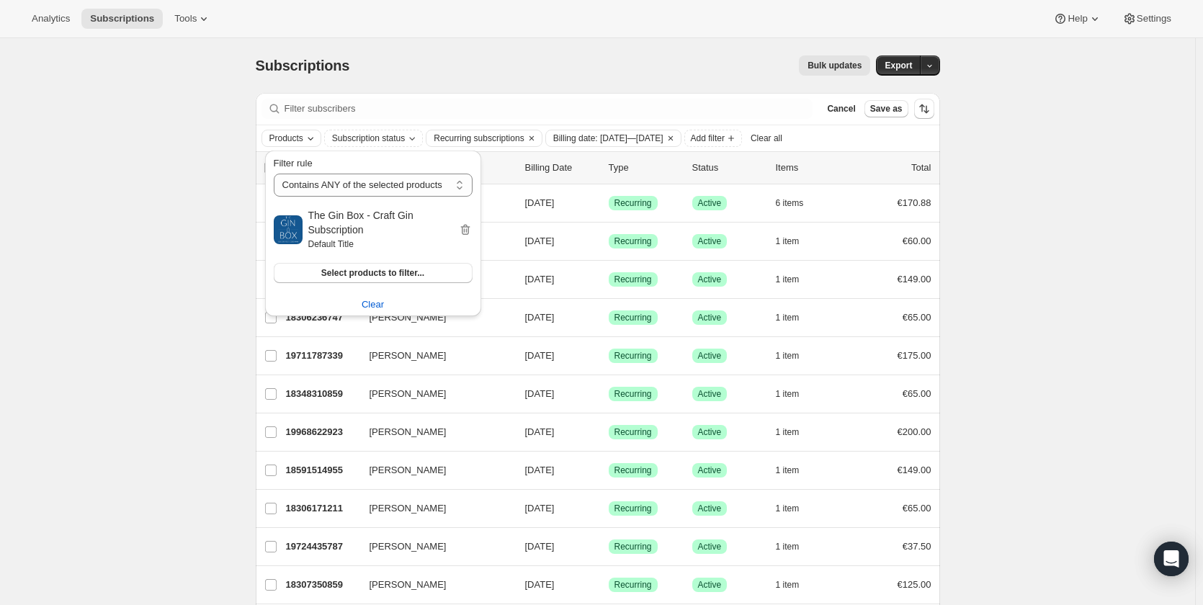
click at [288, 142] on span "Products" at bounding box center [286, 139] width 34 height 12
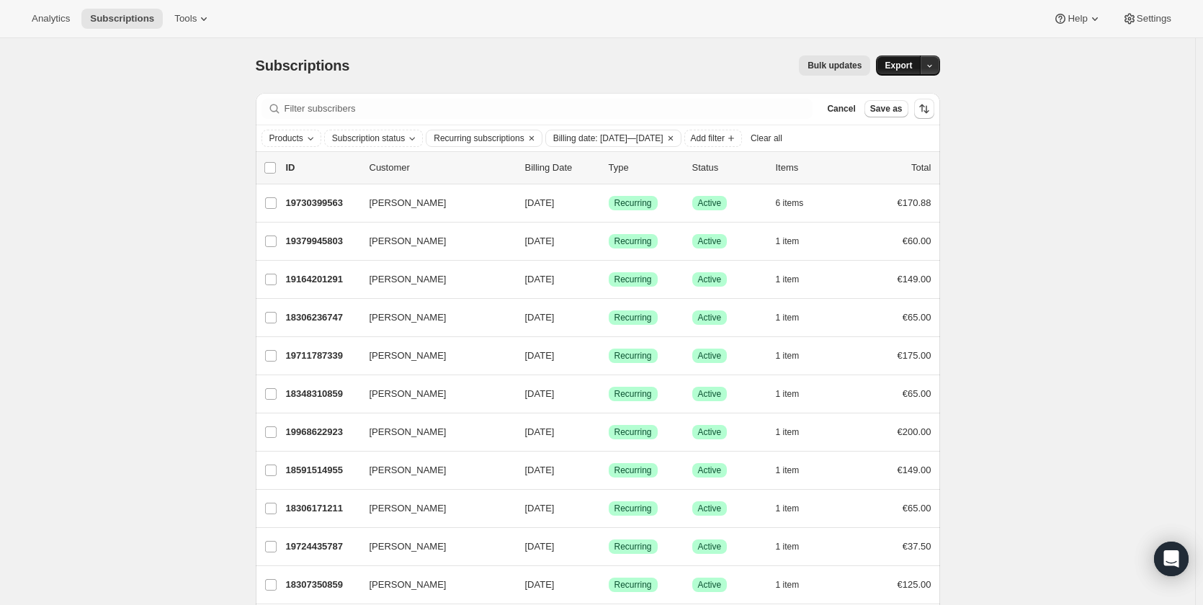
click at [900, 65] on span "Export" at bounding box center [897, 66] width 27 height 12
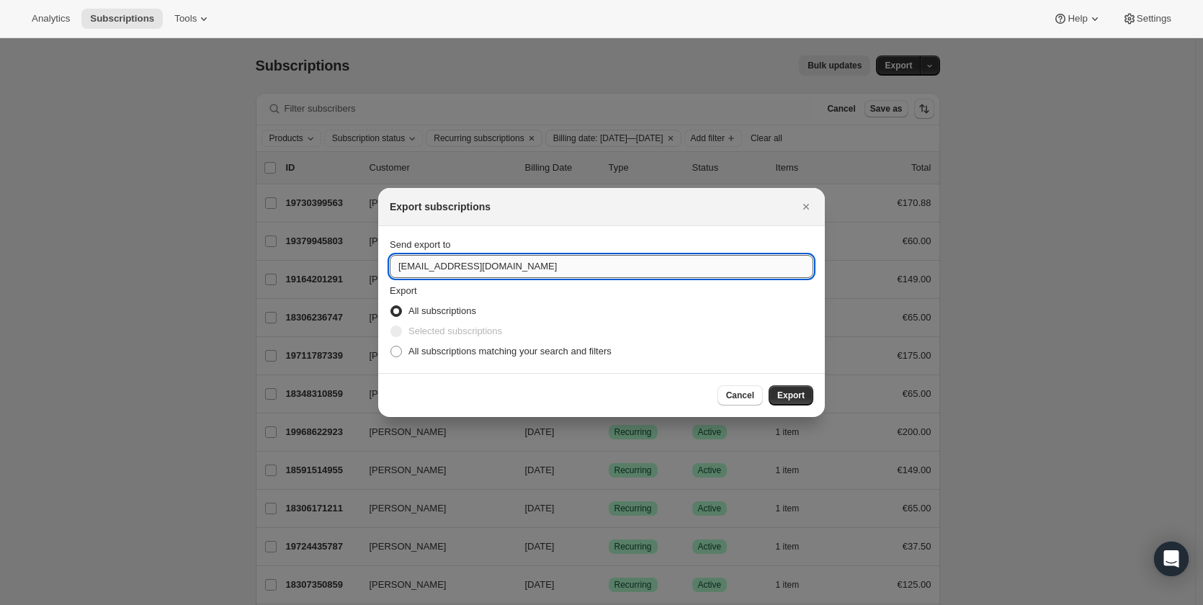
drag, startPoint x: 418, startPoint y: 267, endPoint x: 391, endPoint y: 262, distance: 27.1
click at [391, 262] on input "[EMAIL_ADDRESS][DOMAIN_NAME]" at bounding box center [601, 266] width 423 height 23
type input "[PERSON_NAME][EMAIL_ADDRESS][DOMAIN_NAME]"
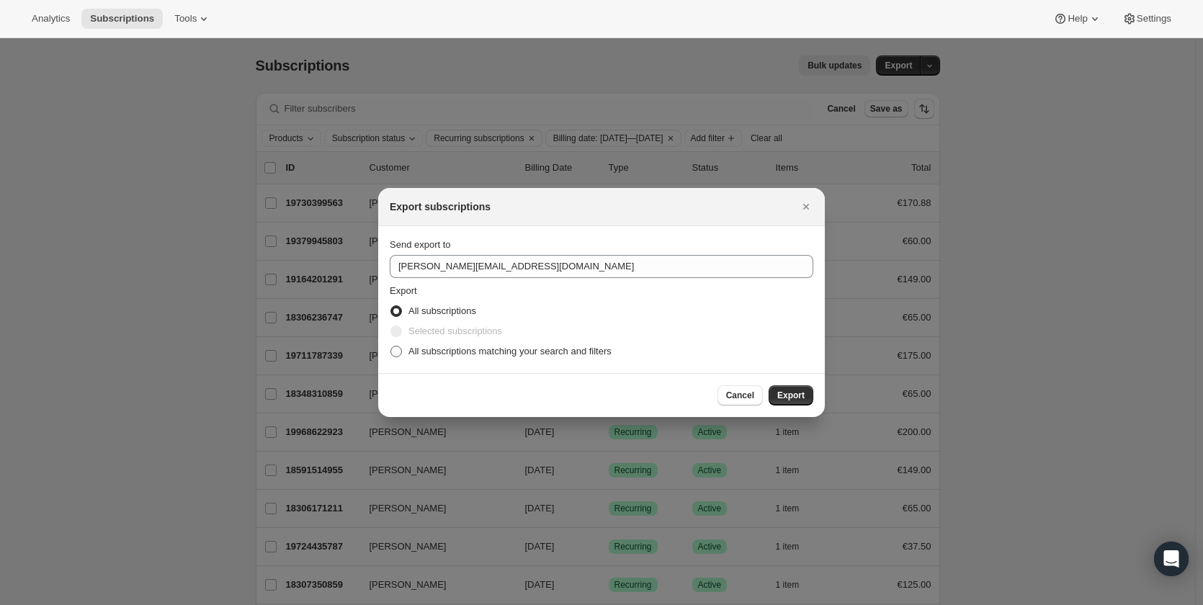
click at [396, 349] on span ":ra:" at bounding box center [396, 352] width 12 height 12
click at [391, 346] on input "All subscriptions matching your search and filters" at bounding box center [390, 346] width 1 height 1
radio input "true"
click at [798, 398] on span "Export" at bounding box center [790, 396] width 27 height 12
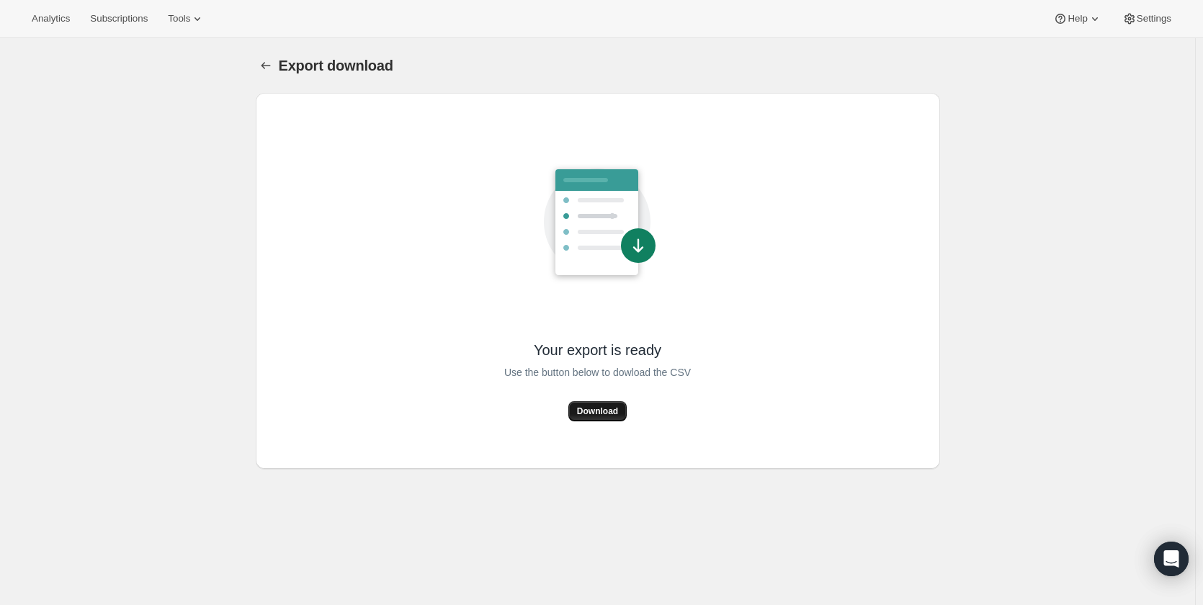
click at [612, 410] on span "Download" at bounding box center [597, 411] width 41 height 12
